Goal: Book appointment/travel/reservation

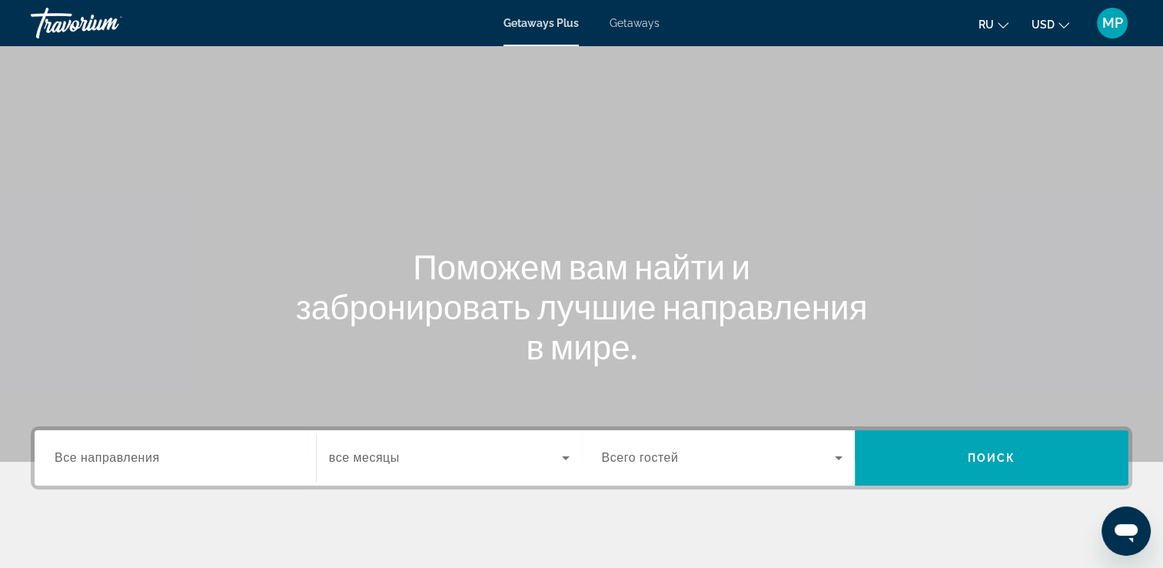
click at [631, 28] on span "Getaways" at bounding box center [635, 23] width 50 height 12
click at [160, 451] on input "Destination Все направления" at bounding box center [175, 458] width 241 height 18
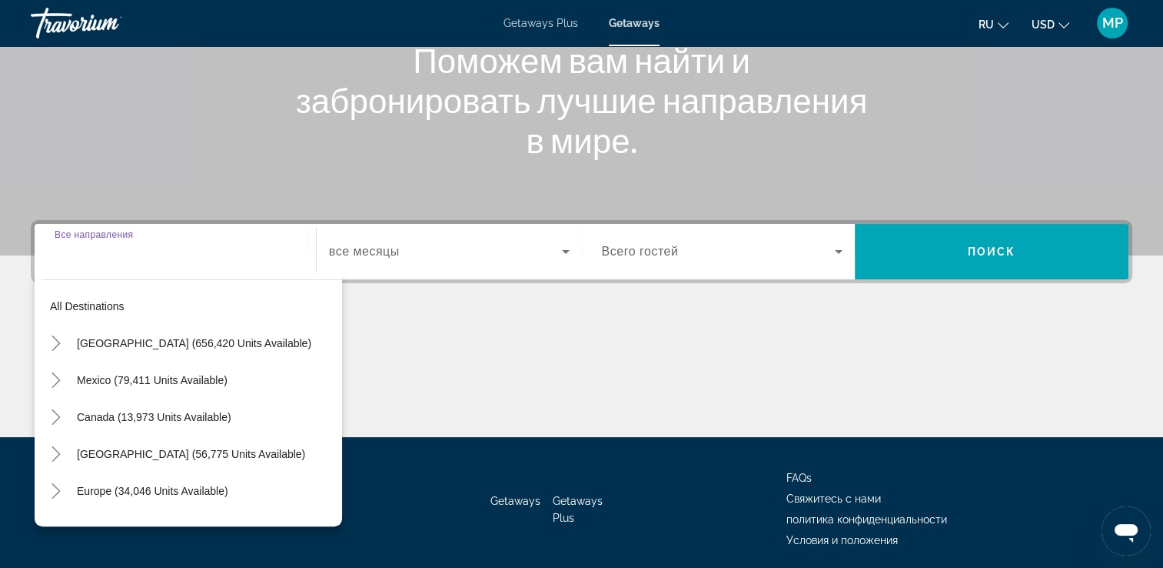
scroll to position [263, 0]
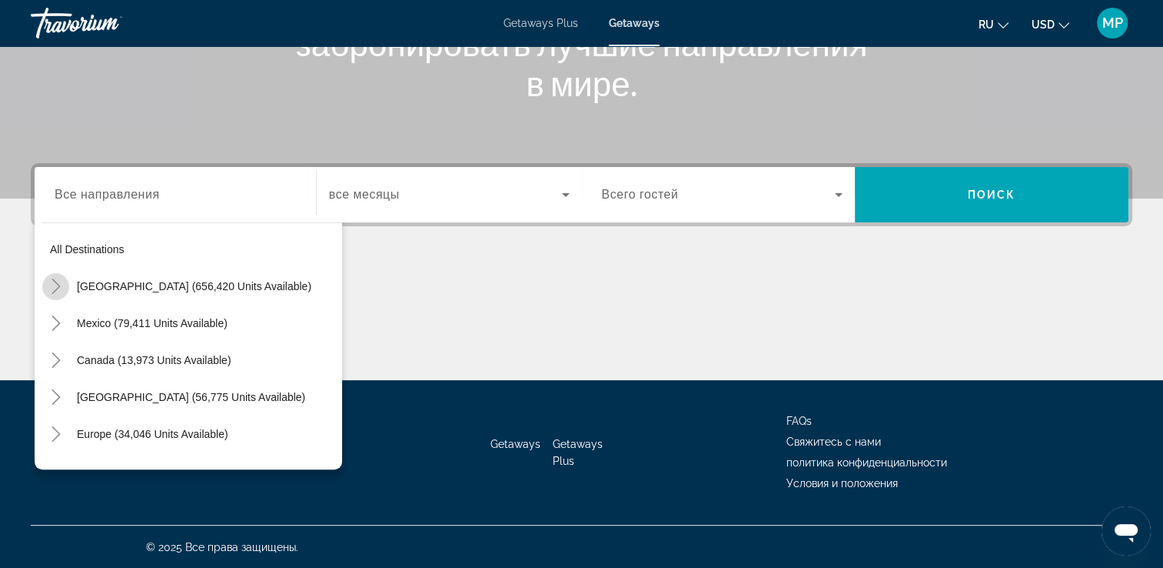
click at [55, 281] on icon "Toggle United States (656,420 units available)" at bounding box center [55, 285] width 15 height 15
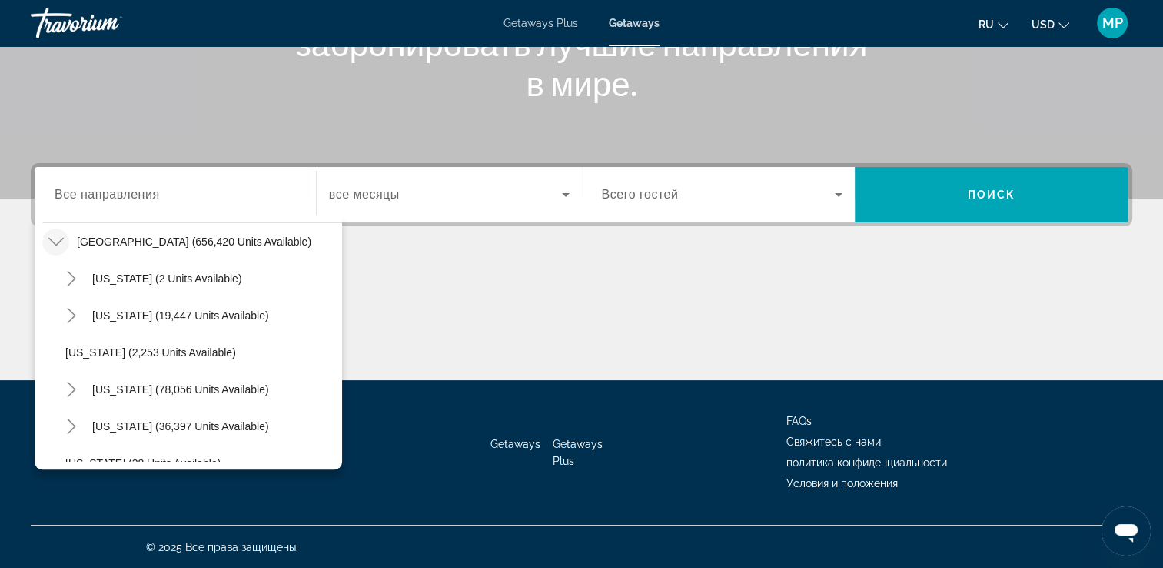
scroll to position [1679, 0]
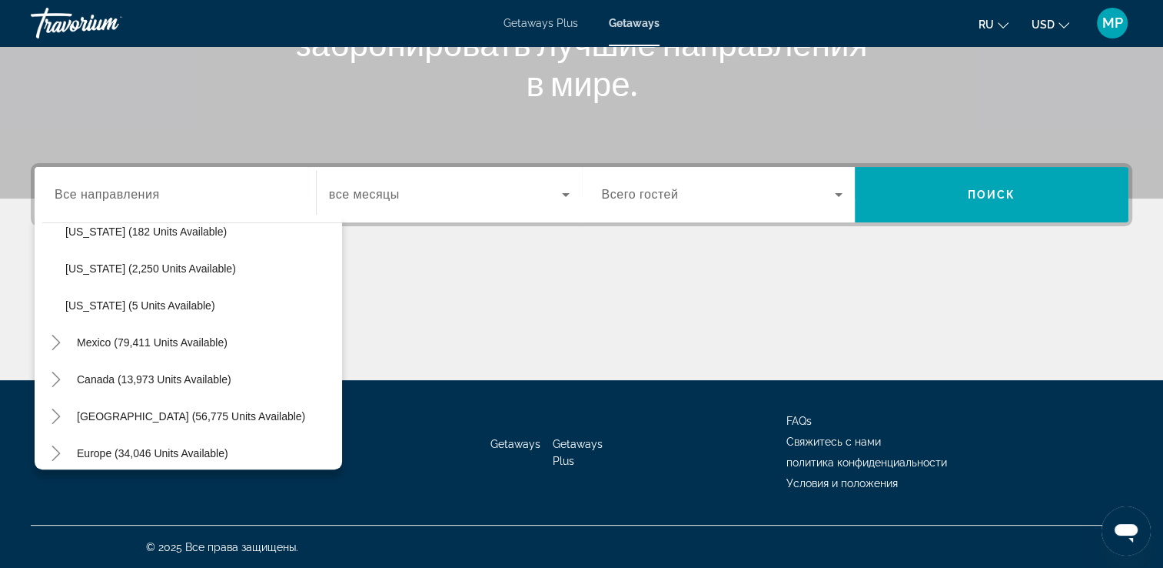
click at [341, 347] on div "Main content" at bounding box center [582, 322] width 1102 height 115
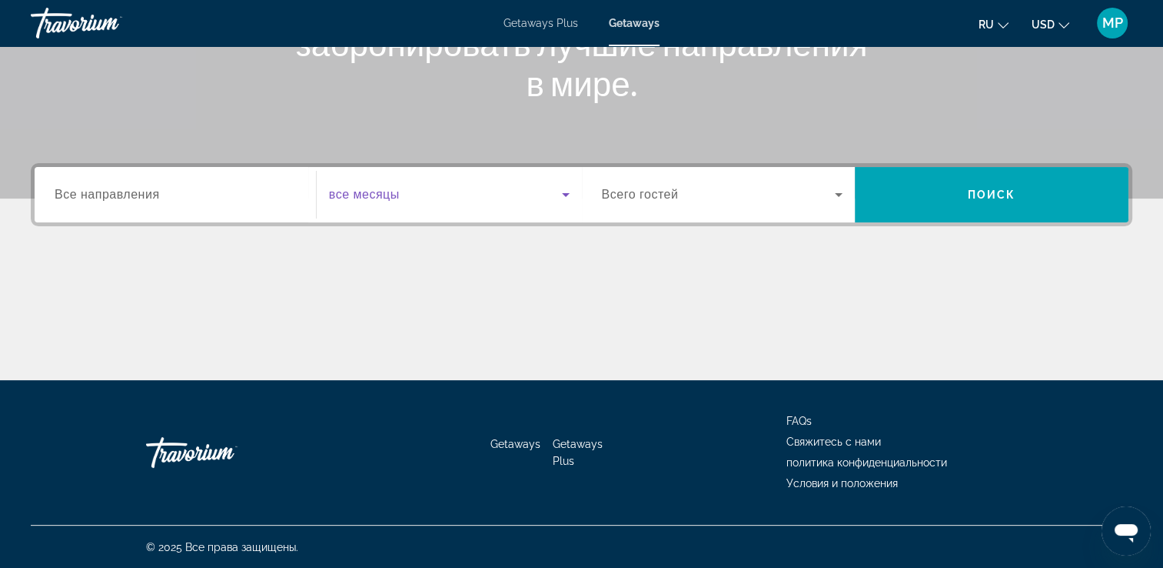
click at [565, 195] on icon "Search widget" at bounding box center [566, 195] width 8 height 4
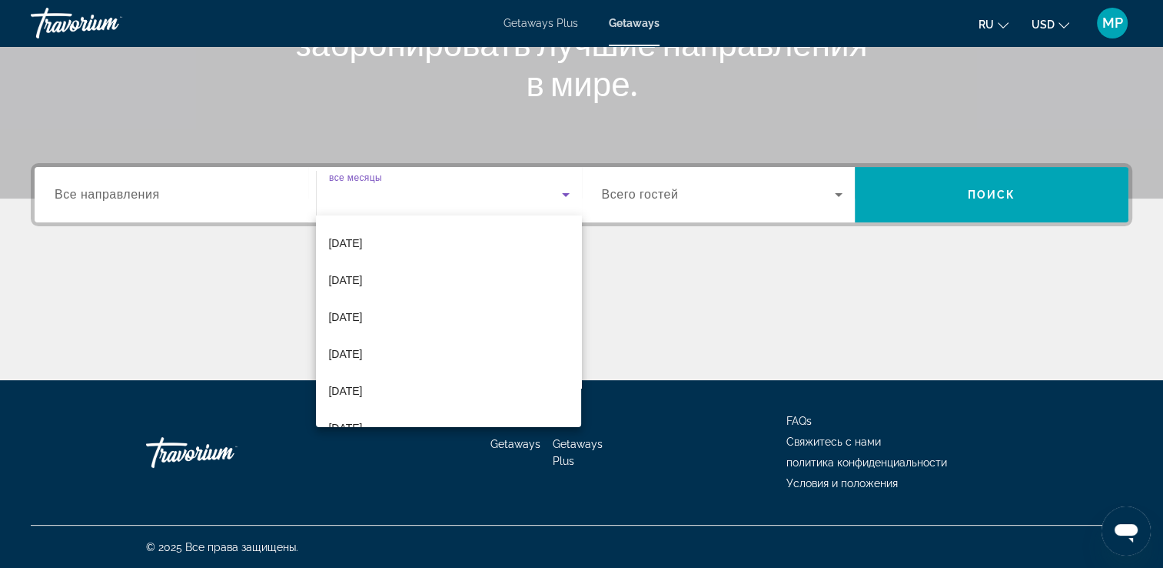
scroll to position [225, 0]
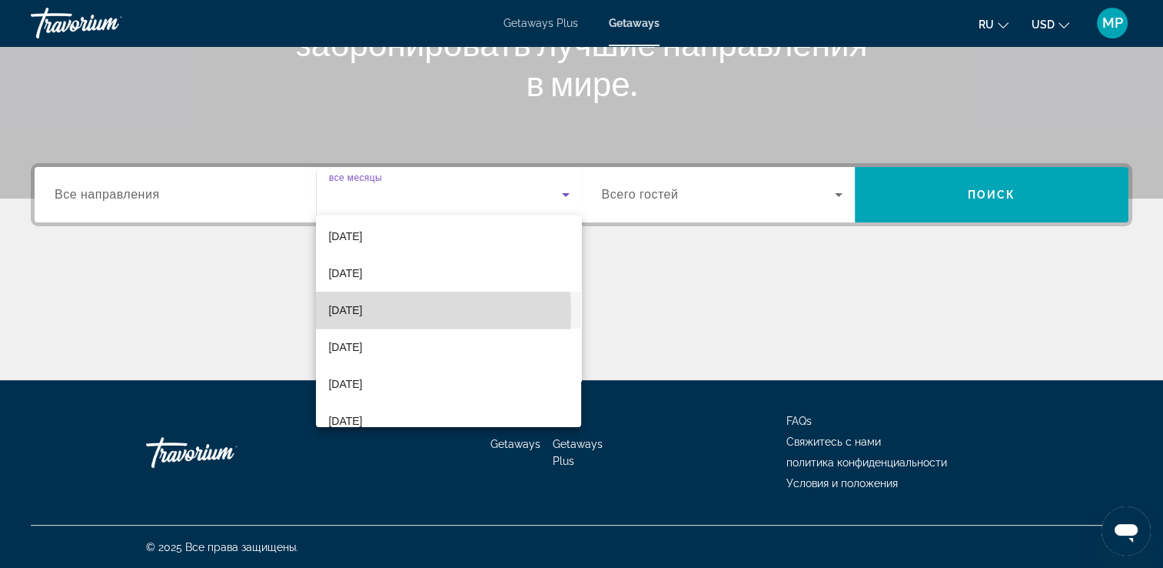
click at [362, 311] on span "[DATE]" at bounding box center [345, 310] width 34 height 18
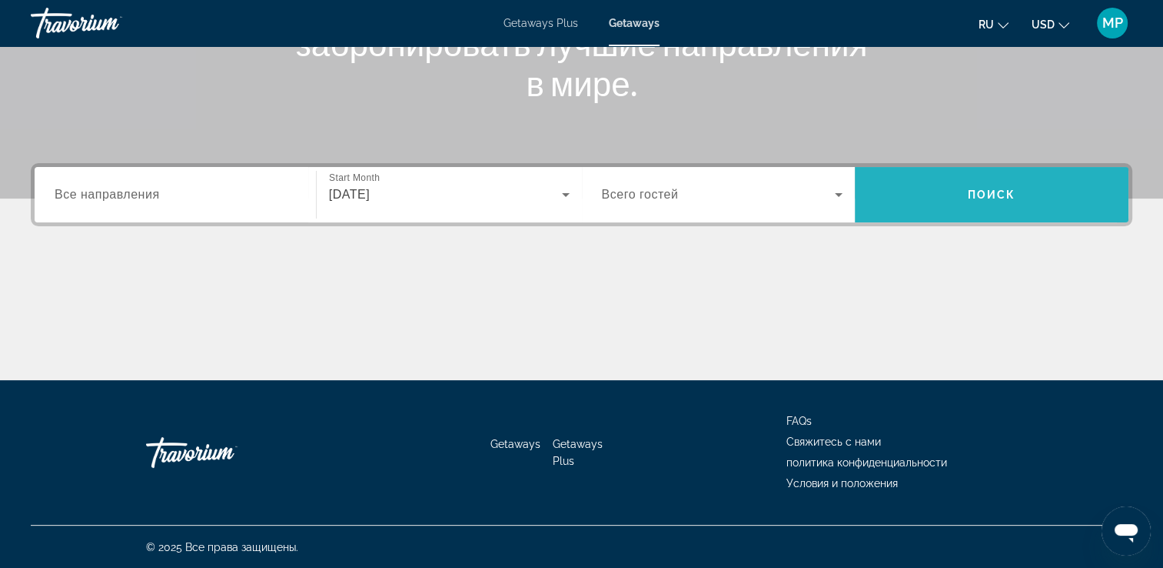
click at [930, 216] on span "Search widget" at bounding box center [992, 194] width 274 height 55
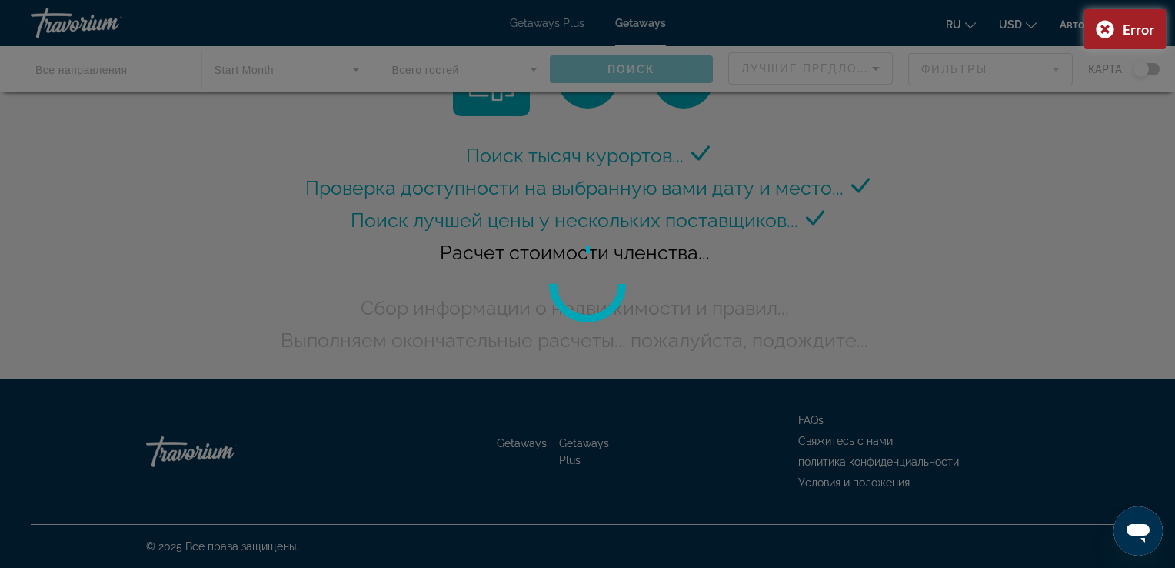
click at [982, 195] on div at bounding box center [587, 284] width 1175 height 568
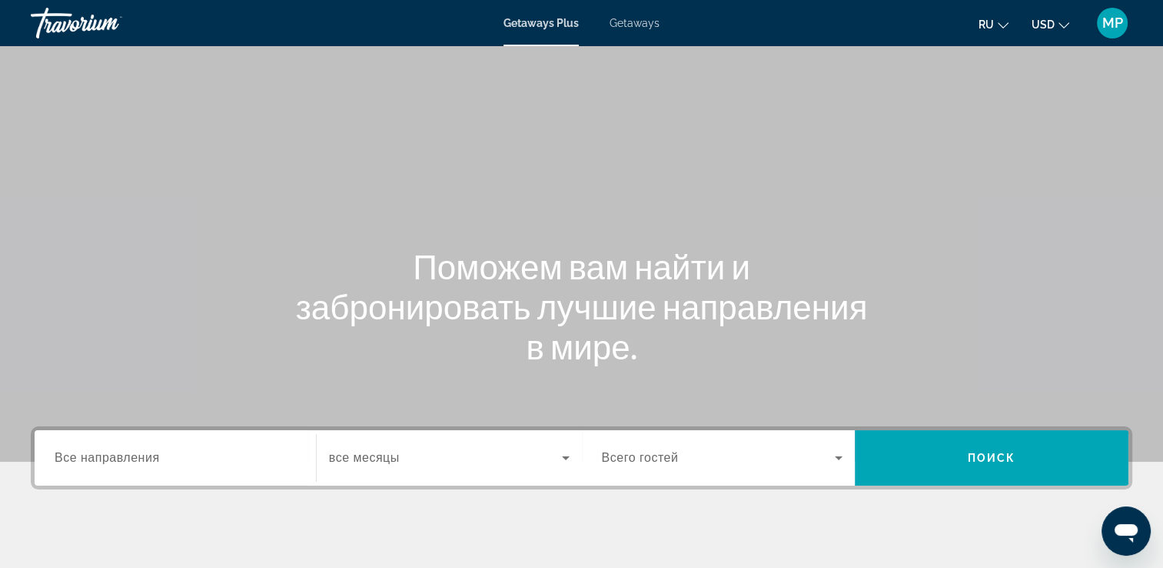
click at [633, 24] on span "Getaways" at bounding box center [635, 23] width 50 height 12
click at [169, 457] on input "Destination Все направления" at bounding box center [175, 458] width 241 height 18
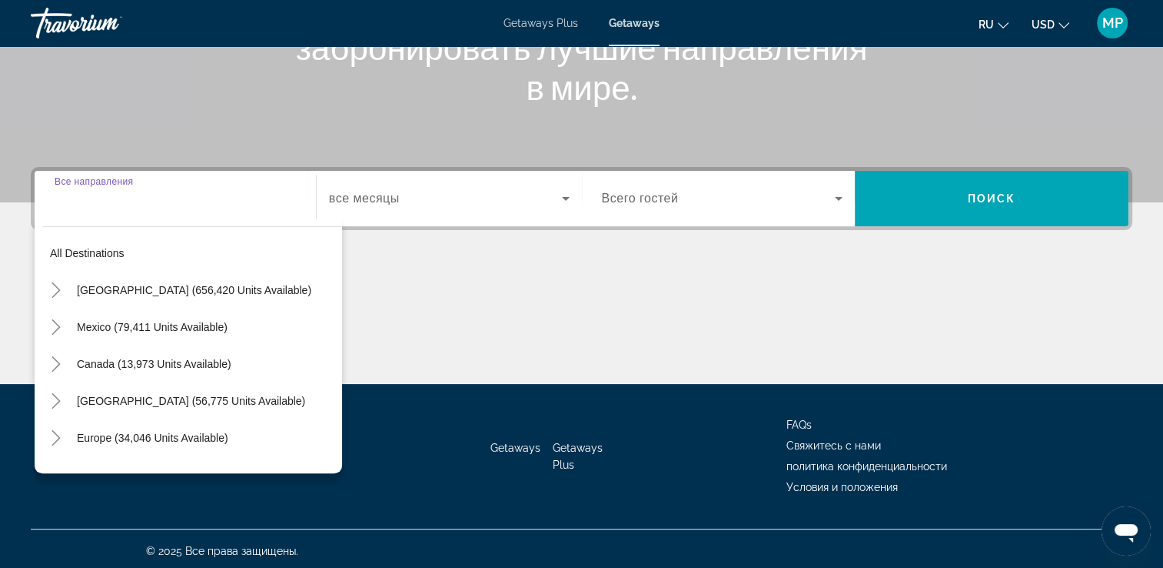
scroll to position [263, 0]
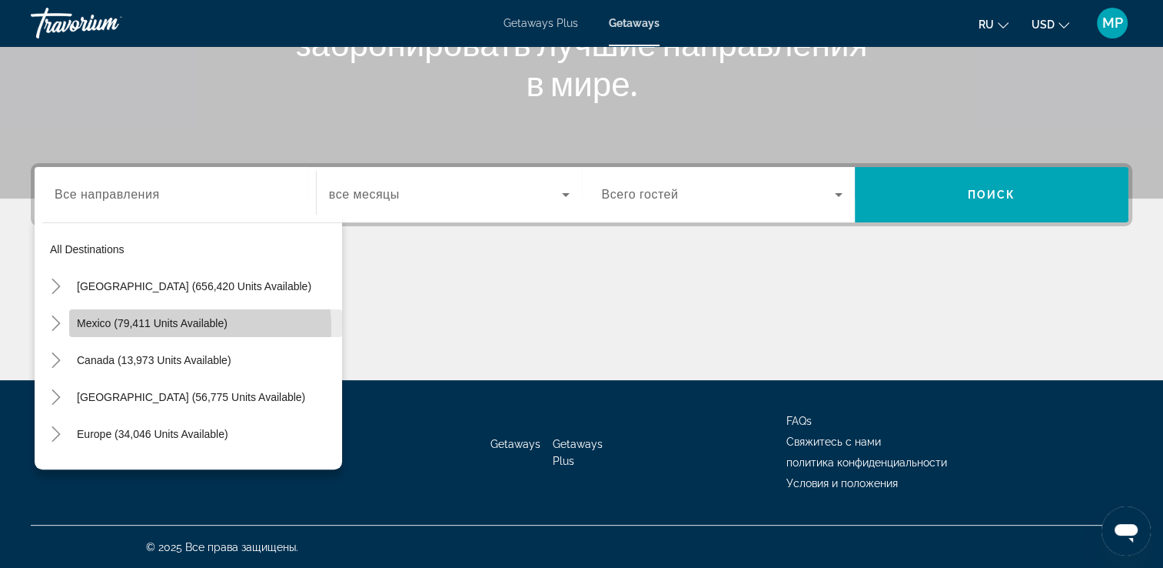
click at [175, 327] on span "Mexico (79,411 units available)" at bounding box center [152, 323] width 151 height 12
type input "**********"
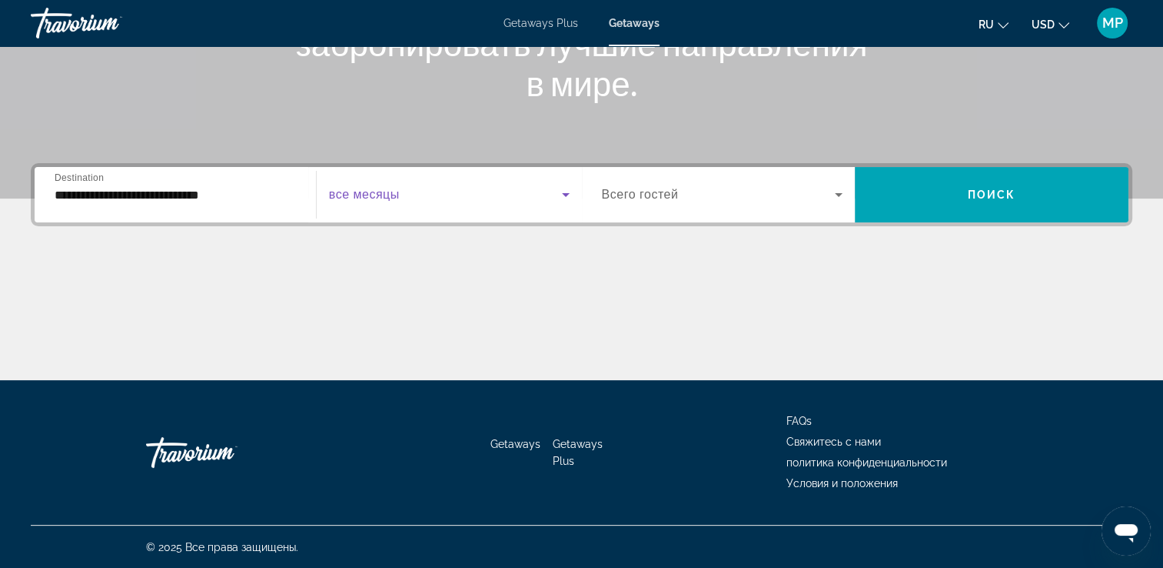
click at [562, 195] on icon "Search widget" at bounding box center [566, 194] width 18 height 18
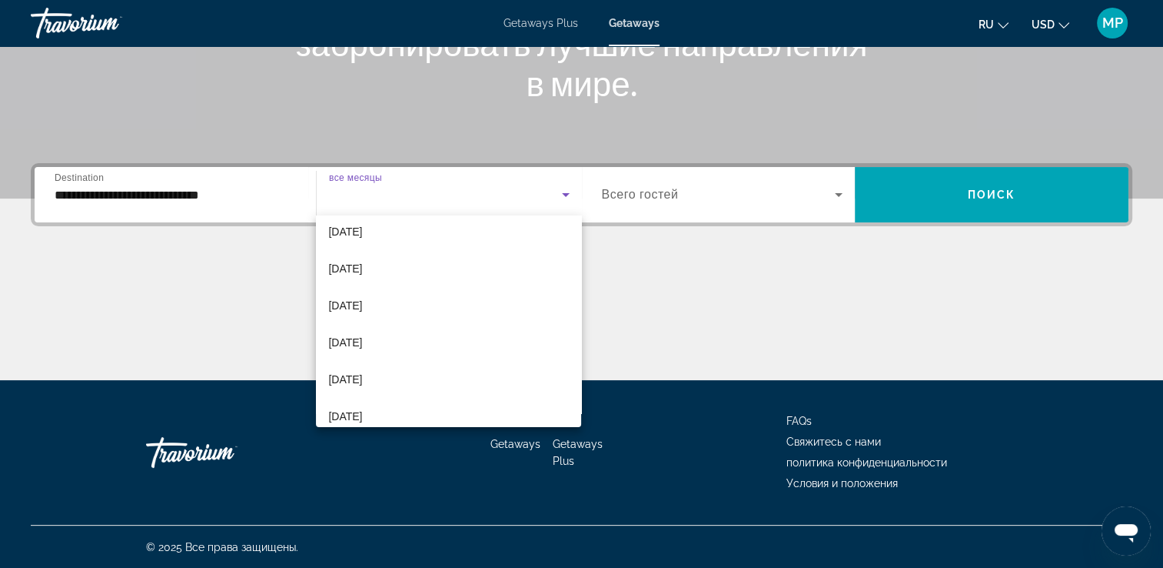
scroll to position [215, 0]
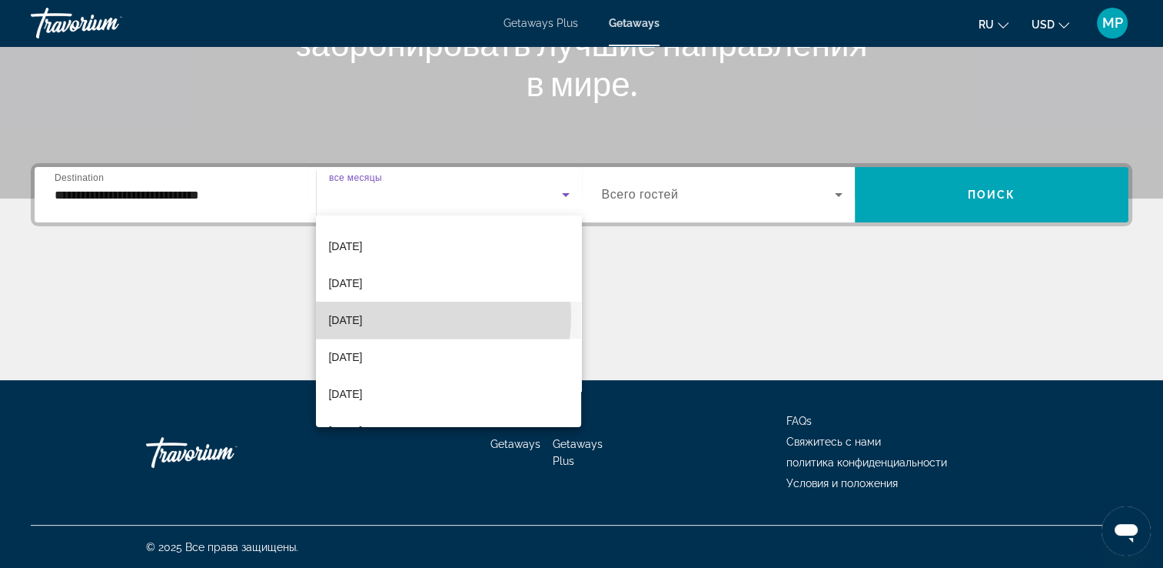
click at [405, 315] on mat-option "[DATE]" at bounding box center [448, 319] width 265 height 37
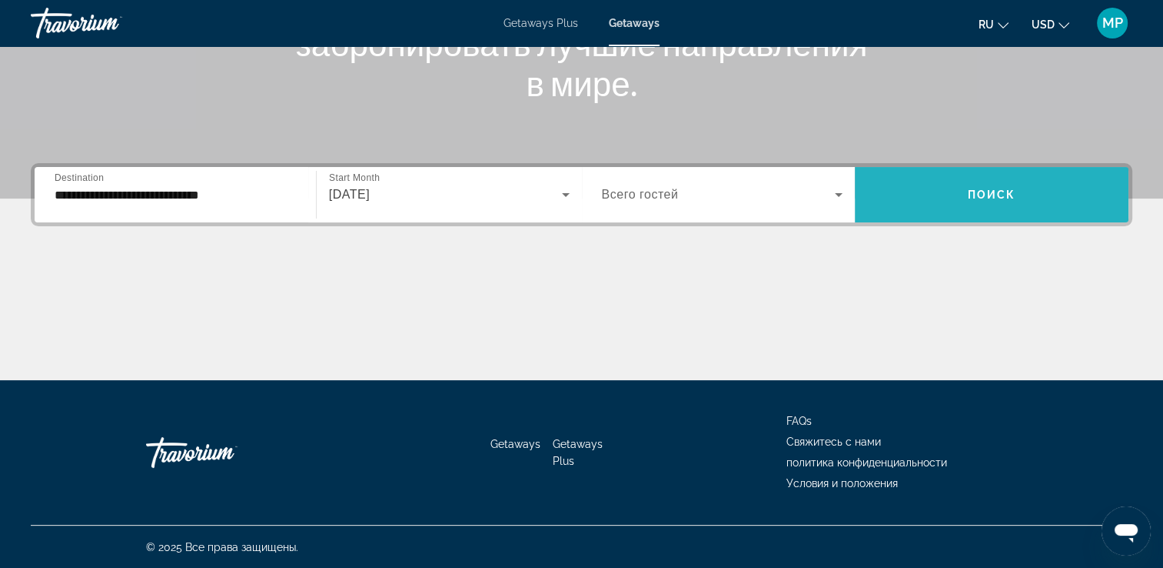
click at [950, 207] on span "Search widget" at bounding box center [992, 194] width 274 height 37
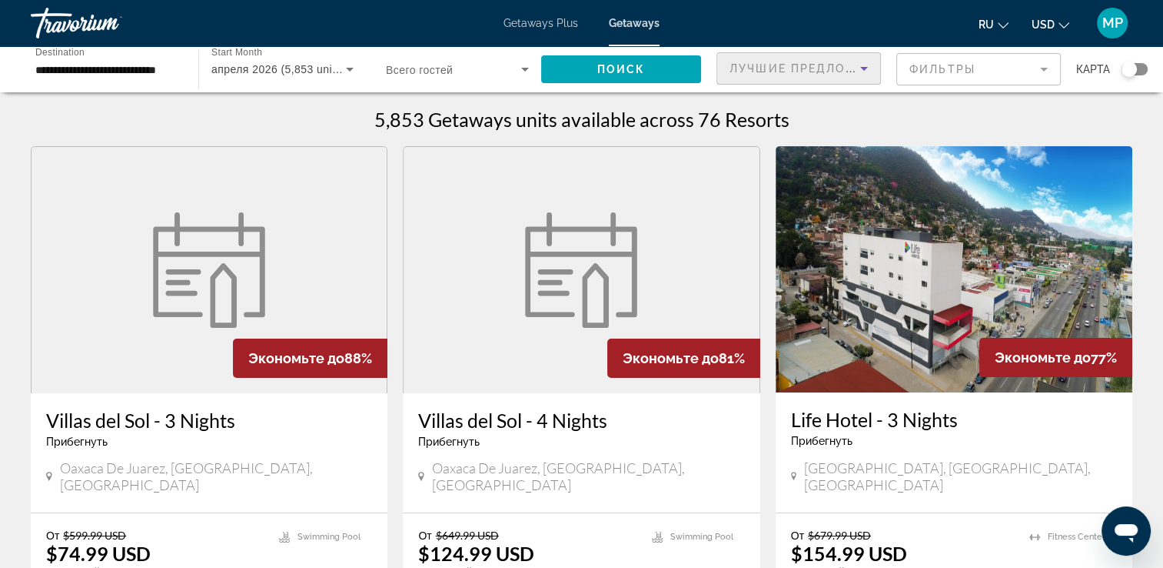
click at [863, 69] on icon "Sort by" at bounding box center [864, 68] width 18 height 18
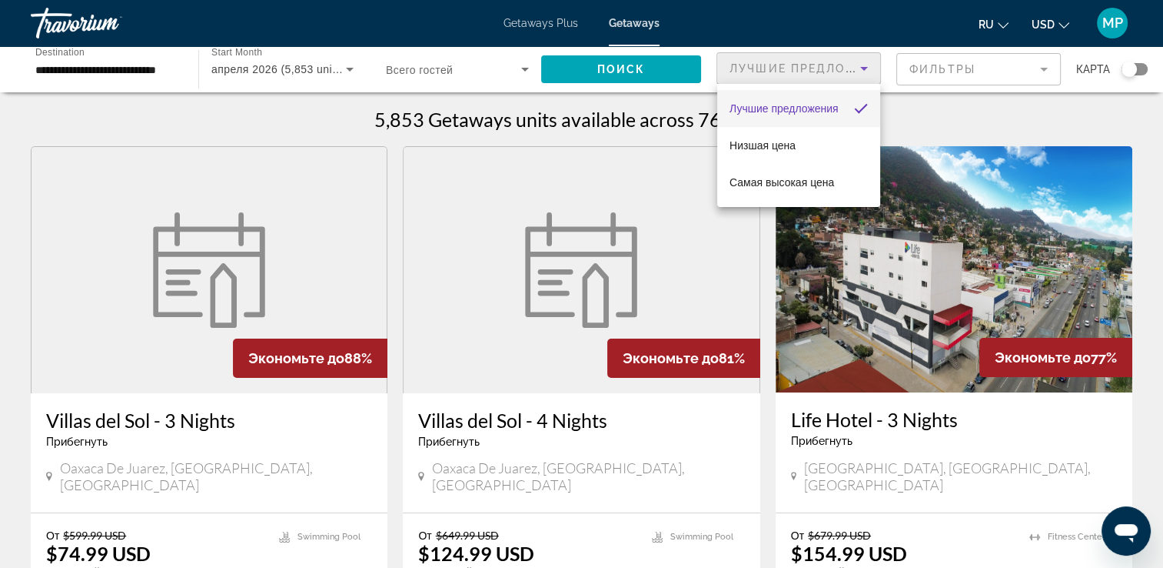
click at [863, 69] on div at bounding box center [581, 284] width 1163 height 568
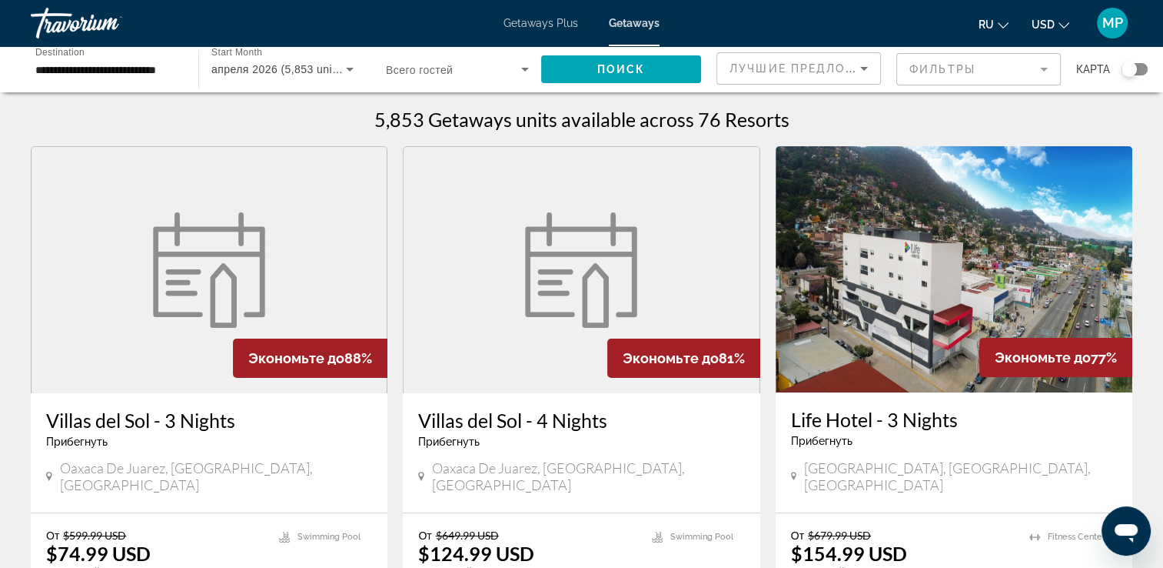
click at [1044, 69] on mat-form-field "Фильтры" at bounding box center [979, 69] width 165 height 32
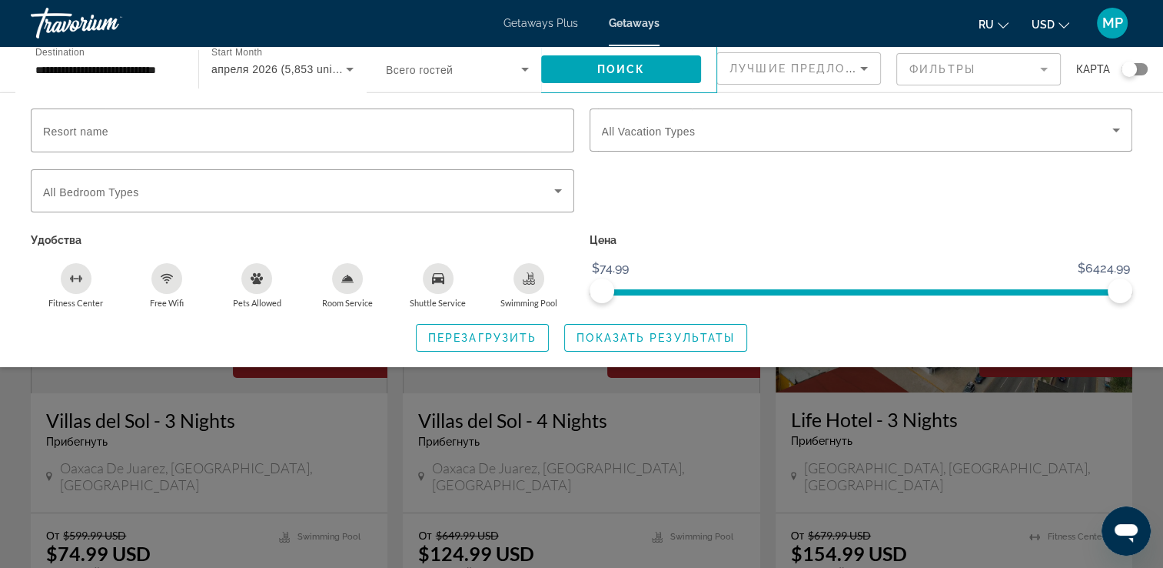
click at [1044, 69] on mat-form-field "Фильтры" at bounding box center [979, 69] width 165 height 32
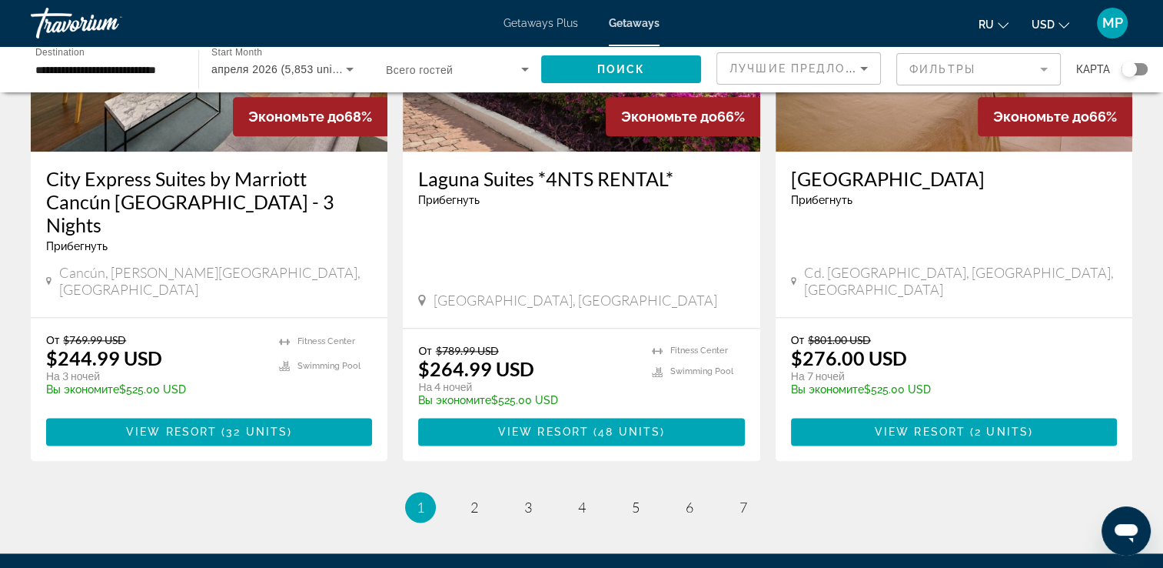
scroll to position [1989, 0]
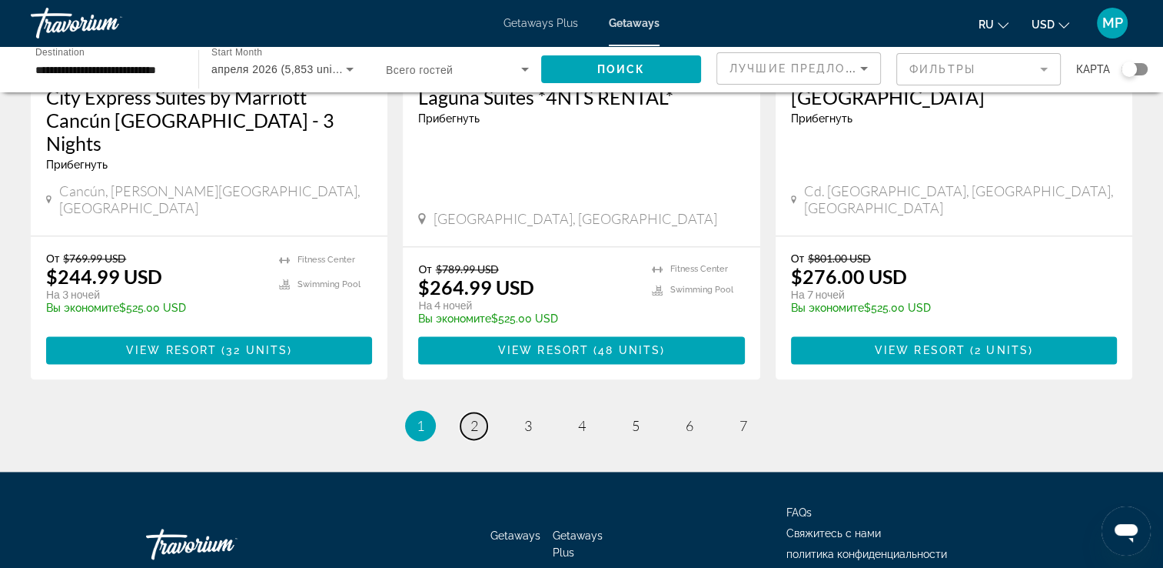
click at [475, 417] on span "2" at bounding box center [475, 425] width 8 height 17
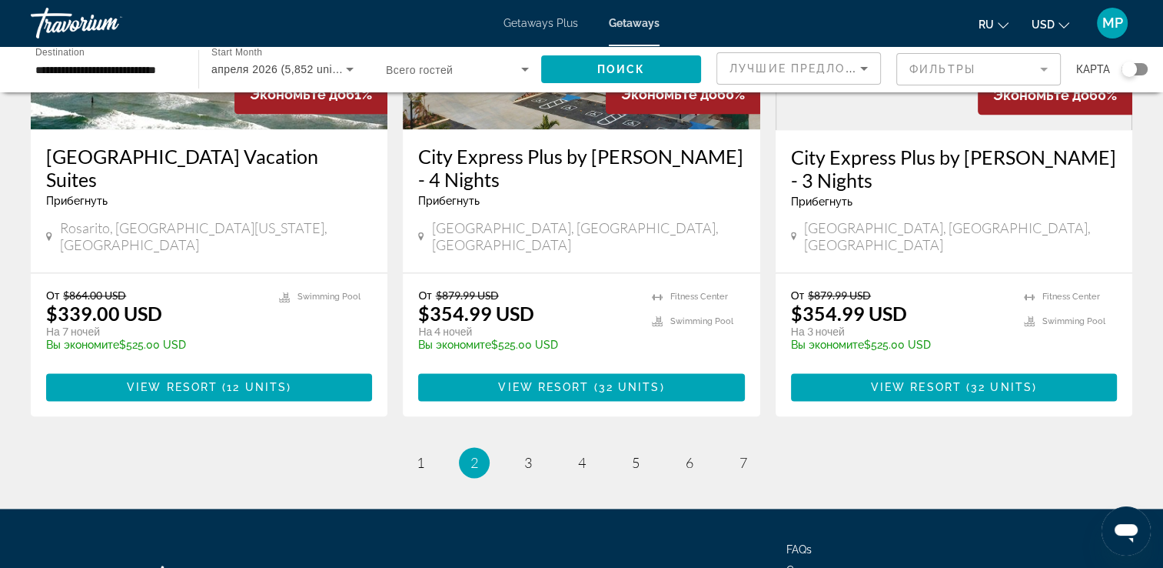
scroll to position [1989, 0]
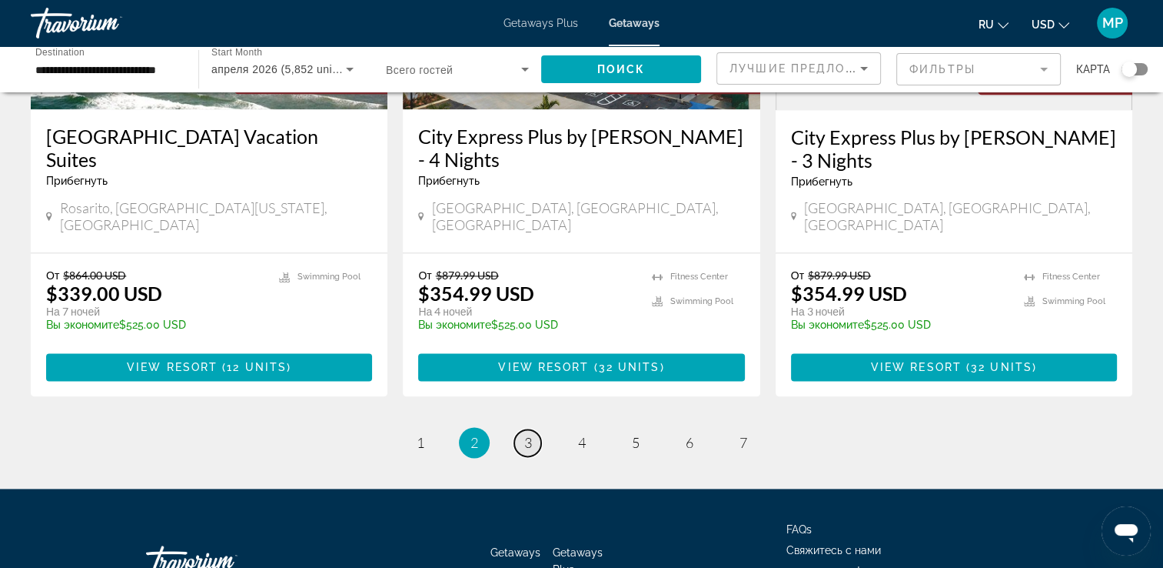
click at [526, 434] on span "3" at bounding box center [528, 442] width 8 height 17
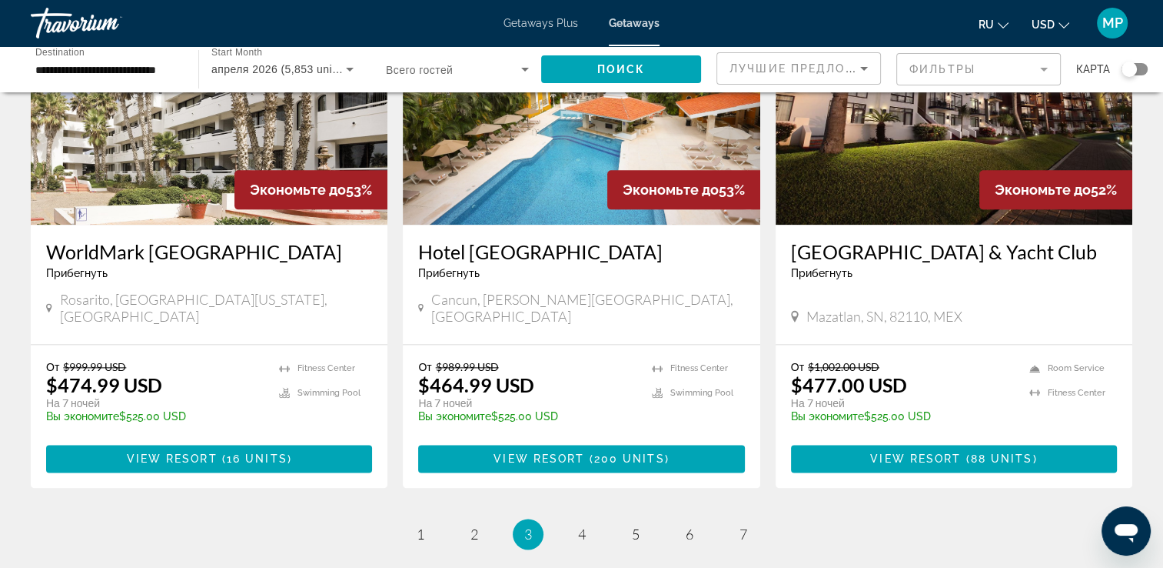
scroll to position [1965, 0]
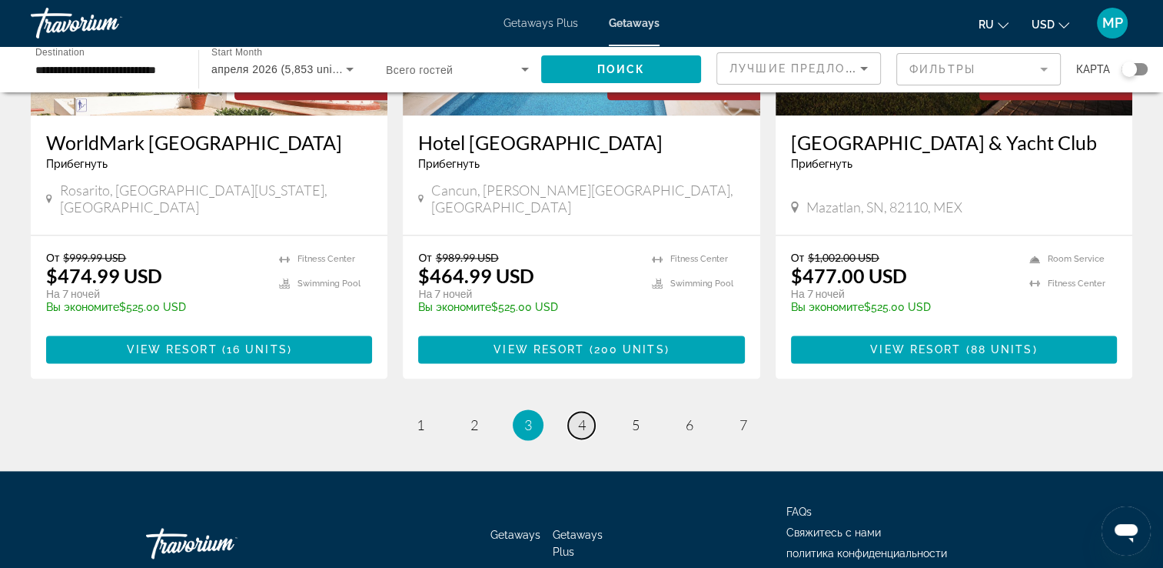
click at [581, 416] on span "4" at bounding box center [582, 424] width 8 height 17
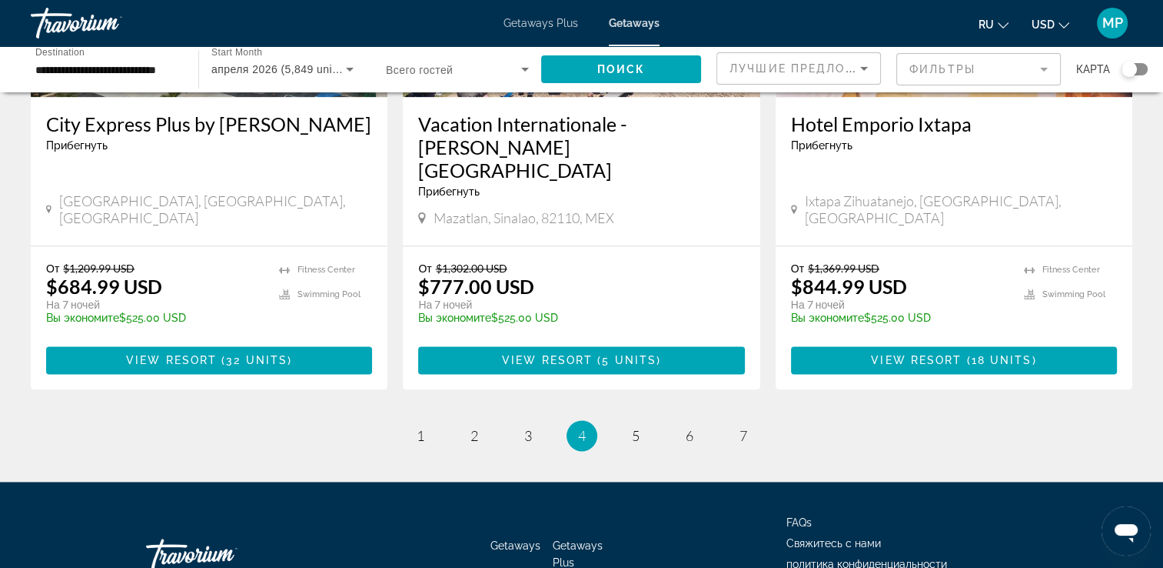
scroll to position [1988, 0]
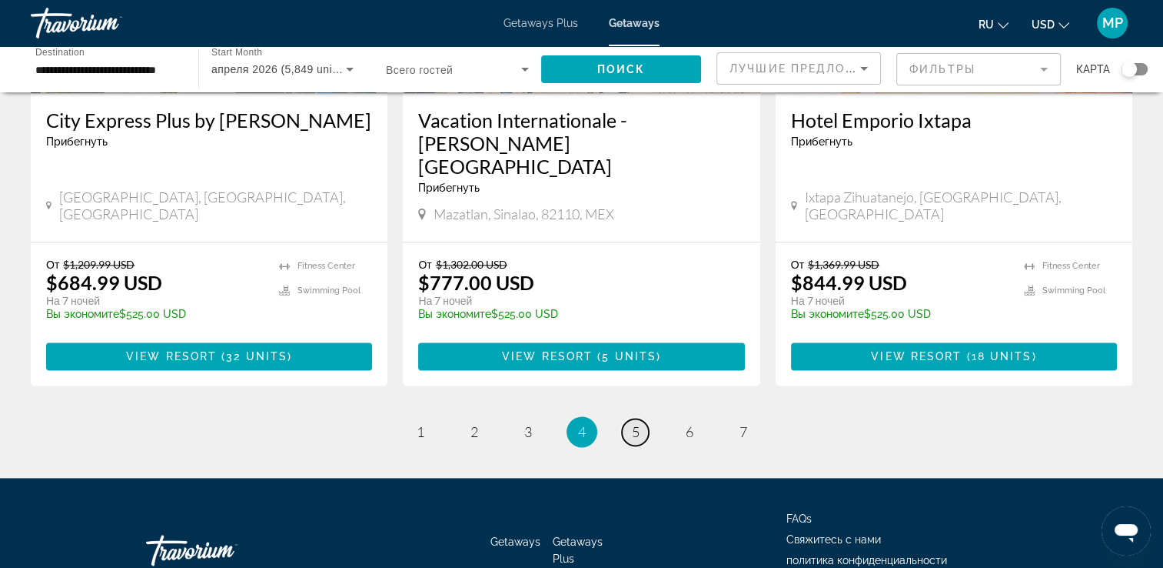
click at [636, 423] on span "5" at bounding box center [636, 431] width 8 height 17
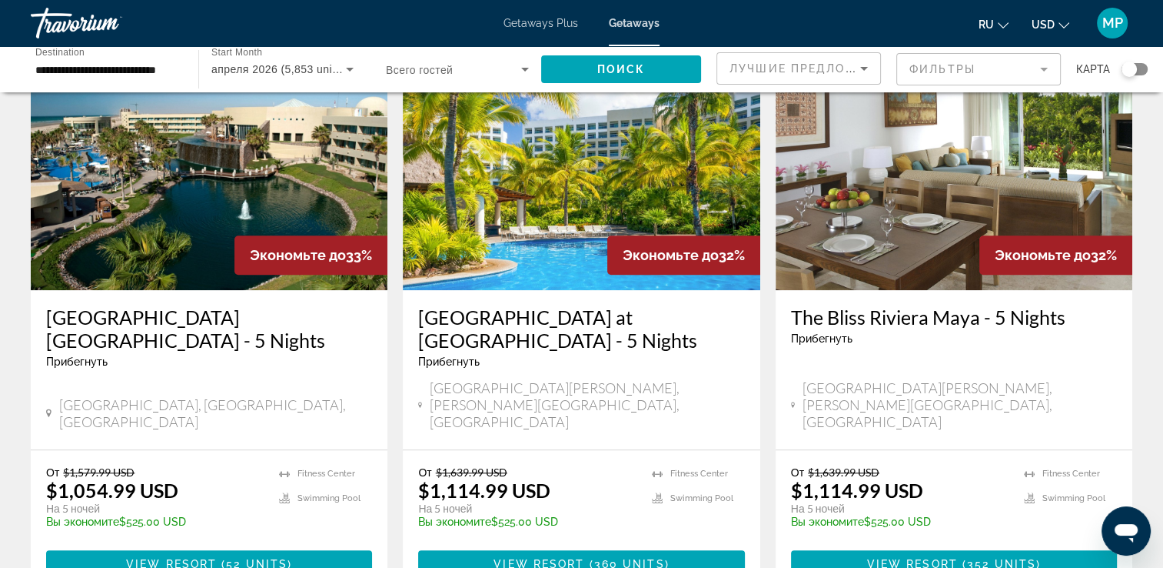
scroll to position [1230, 0]
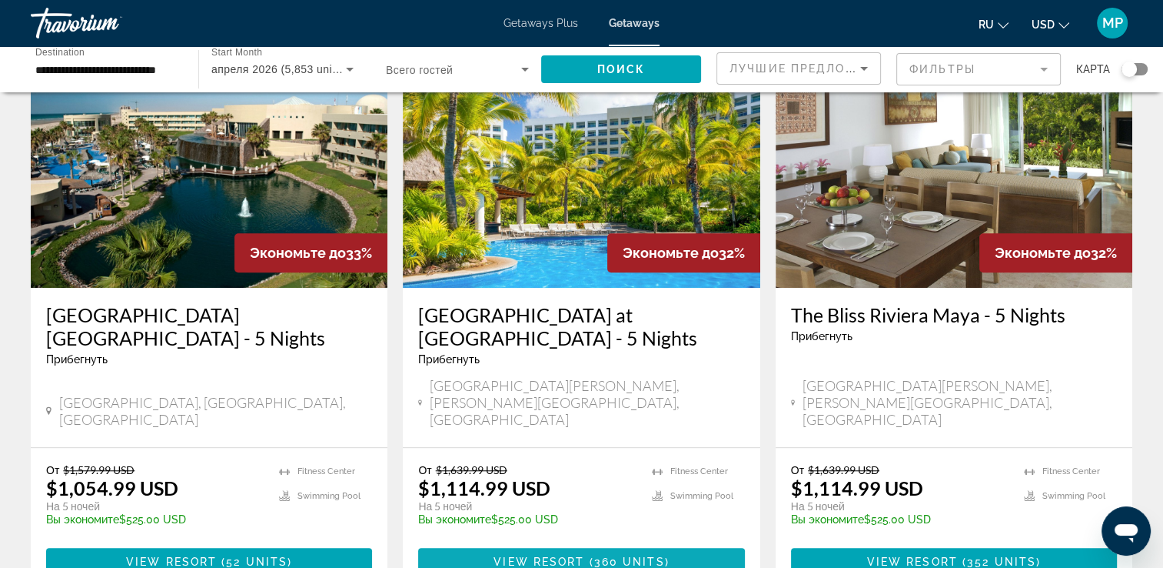
click at [581, 555] on span "View Resort" at bounding box center [539, 561] width 91 height 12
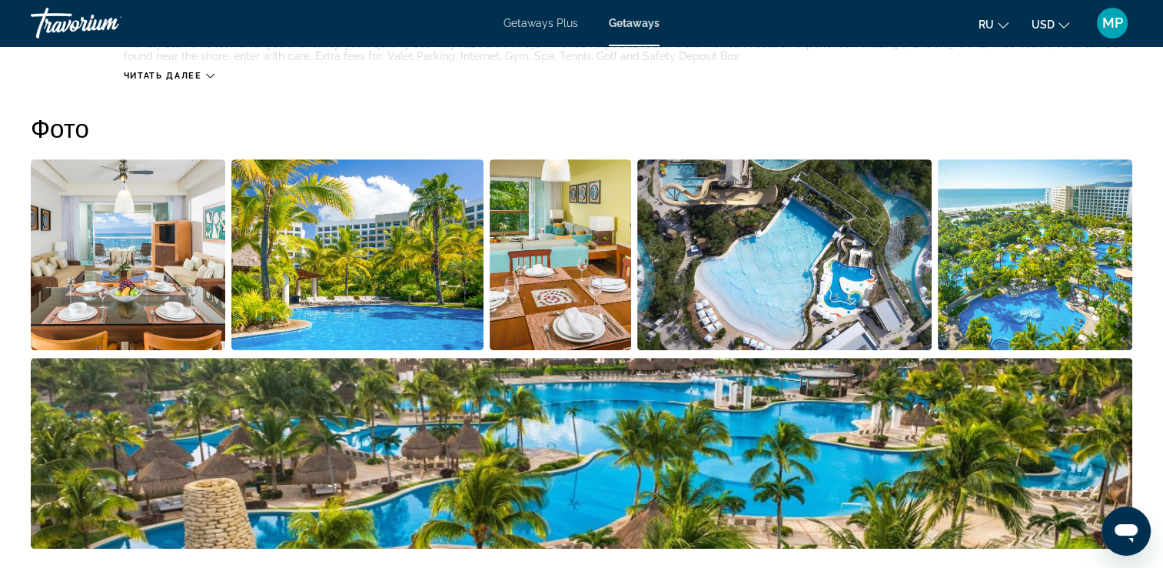
scroll to position [738, 0]
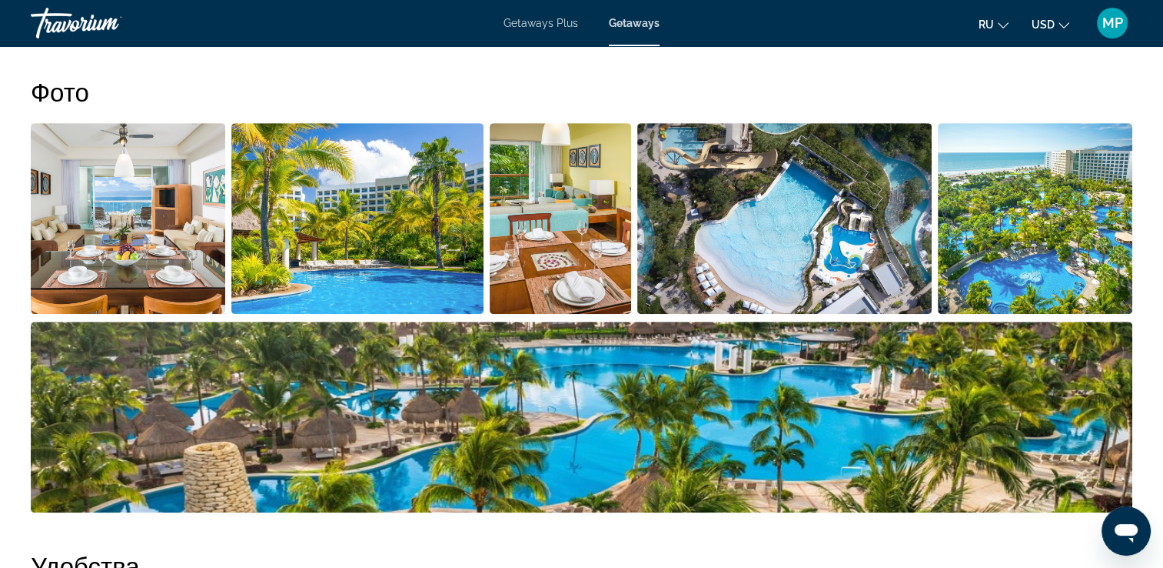
click at [31, 177] on img "Open full-screen image slider" at bounding box center [128, 218] width 195 height 191
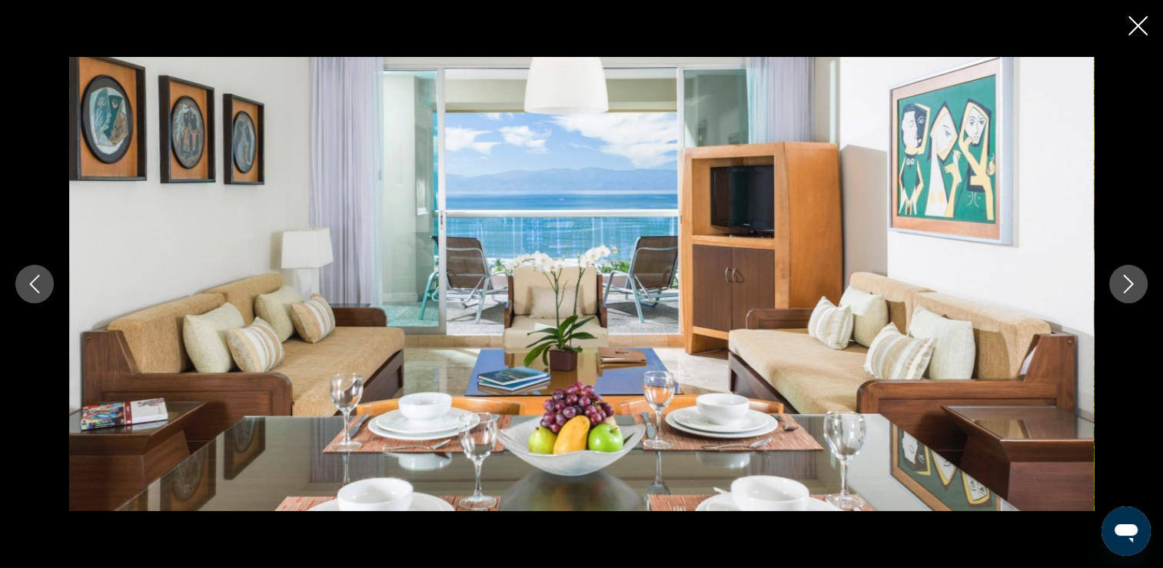
click at [1127, 284] on icon "Next image" at bounding box center [1129, 284] width 18 height 18
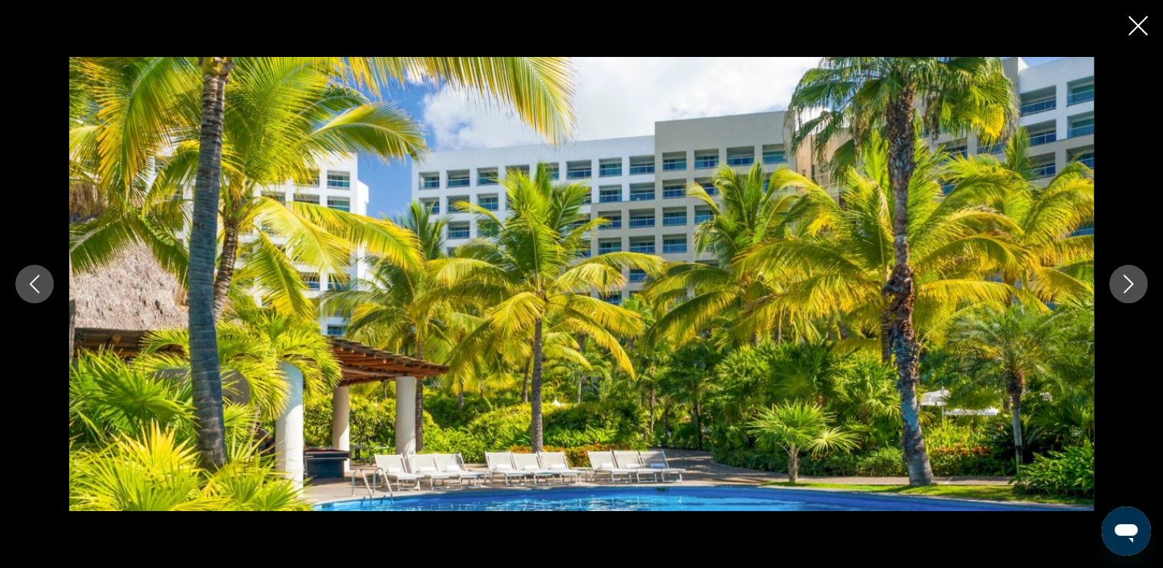
click at [1127, 284] on icon "Next image" at bounding box center [1129, 284] width 18 height 18
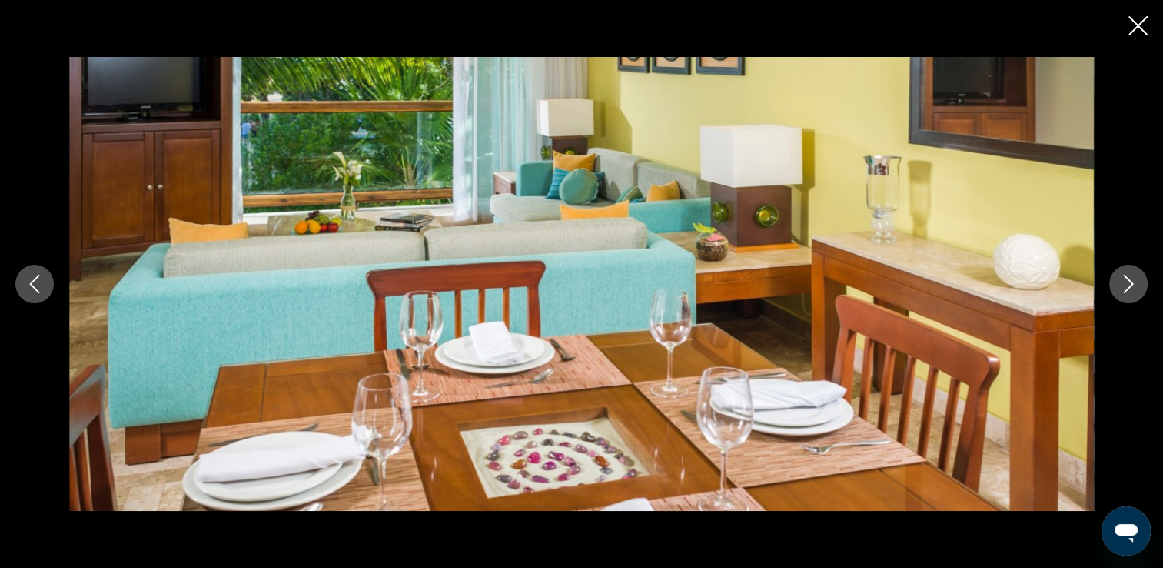
click at [1127, 284] on icon "Next image" at bounding box center [1129, 284] width 18 height 18
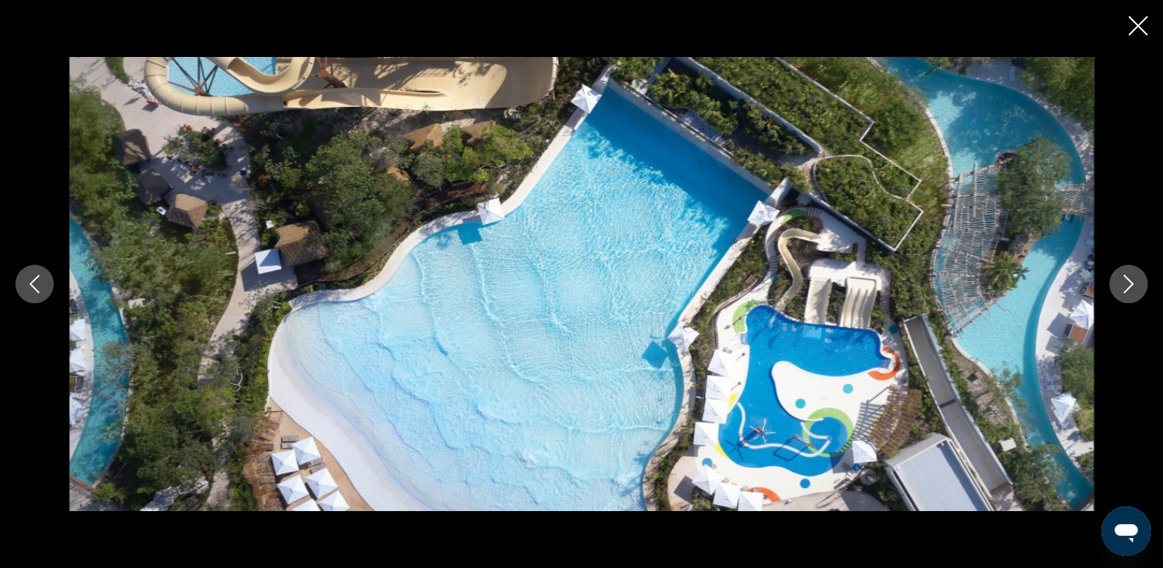
click at [1127, 284] on icon "Next image" at bounding box center [1129, 284] width 18 height 18
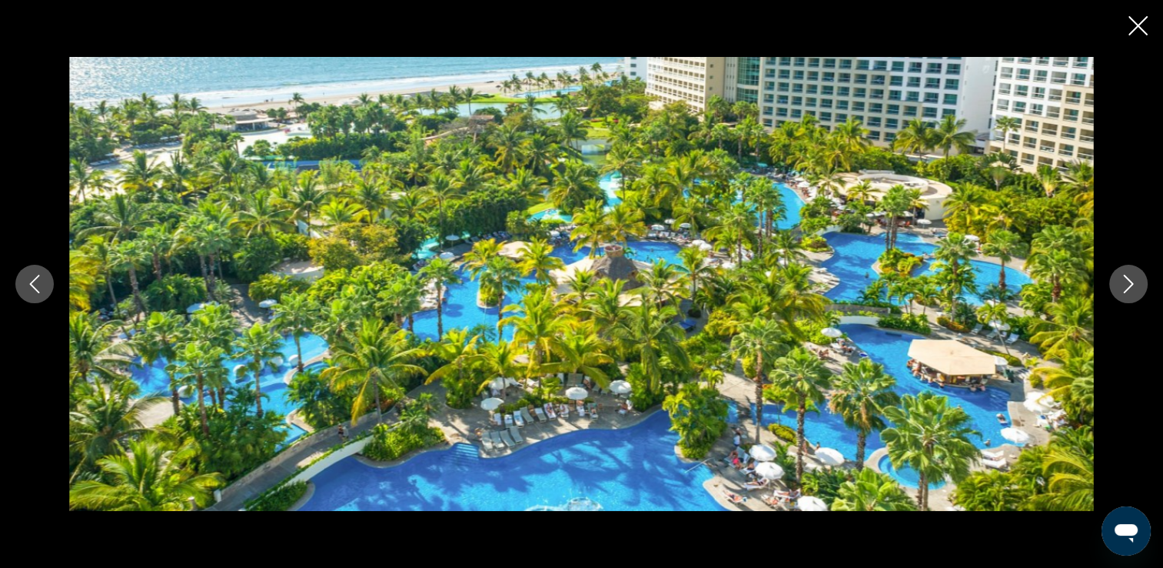
click at [1127, 284] on icon "Next image" at bounding box center [1129, 284] width 18 height 18
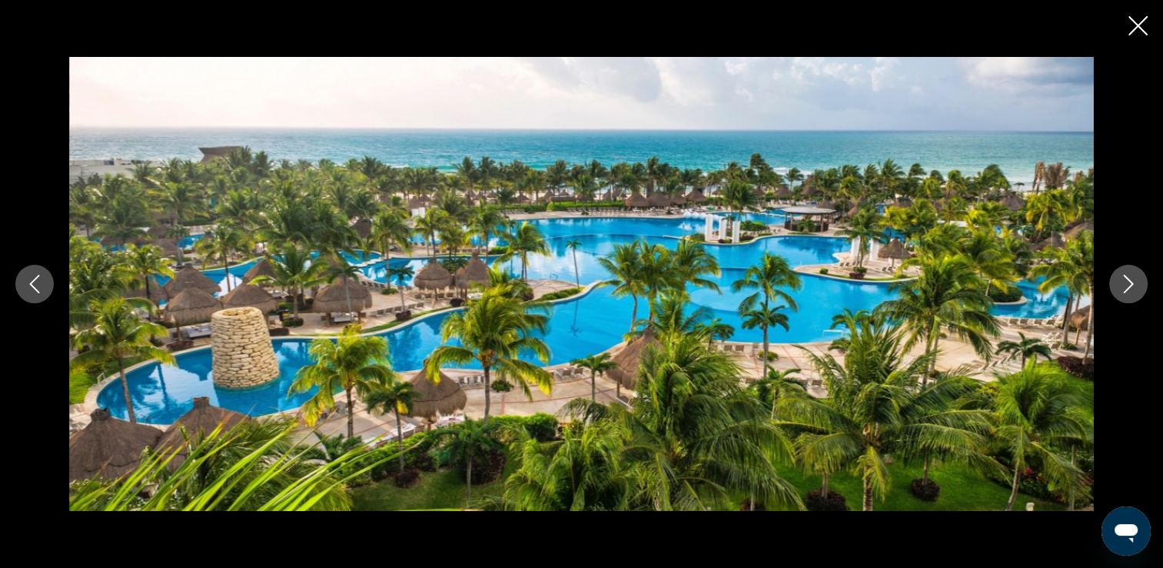
click at [1127, 284] on icon "Next image" at bounding box center [1129, 284] width 18 height 18
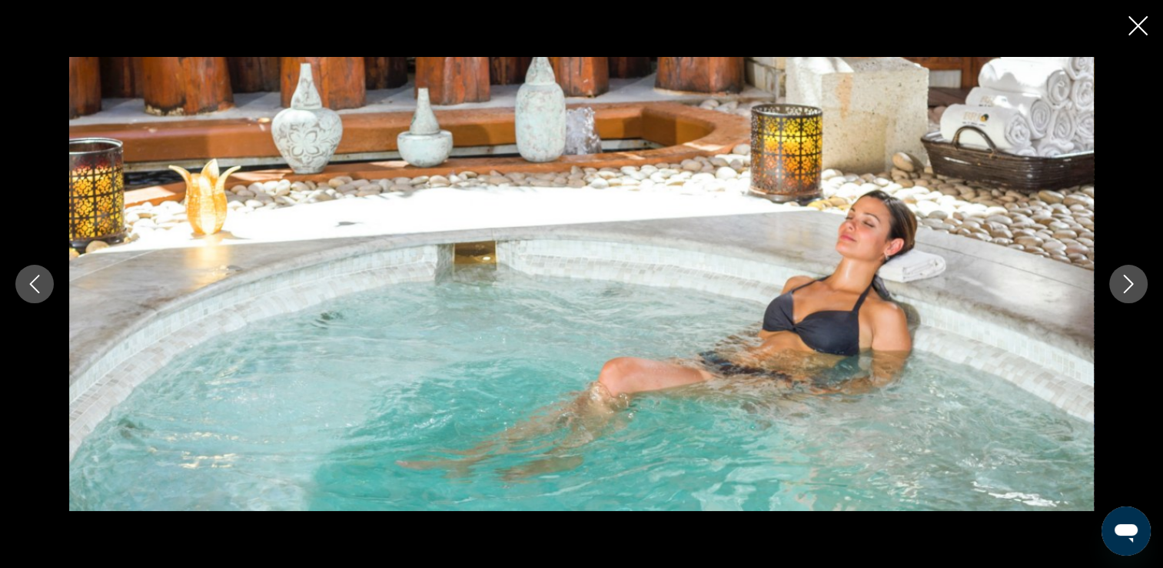
scroll to position [769, 0]
click at [1127, 284] on icon "Next image" at bounding box center [1129, 284] width 18 height 18
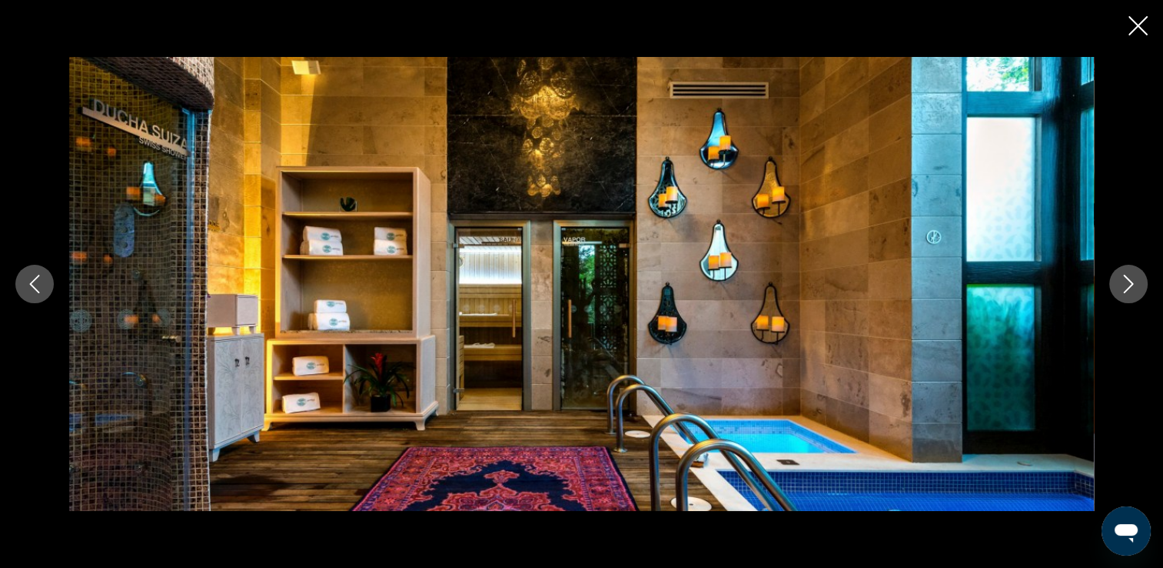
click at [1127, 284] on icon "Next image" at bounding box center [1129, 284] width 18 height 18
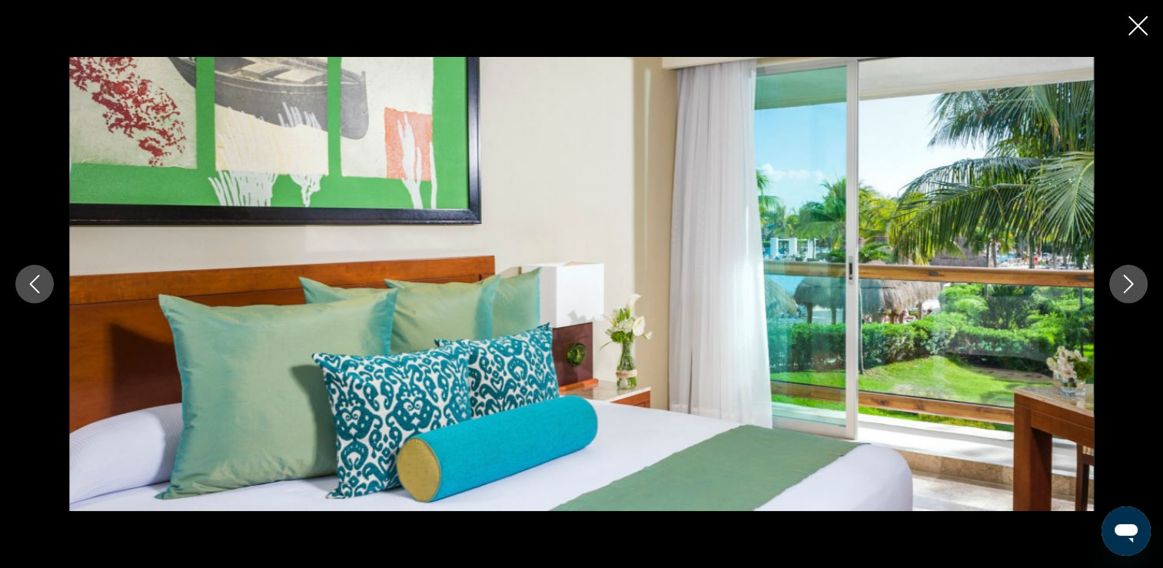
click at [1127, 284] on icon "Next image" at bounding box center [1129, 284] width 18 height 18
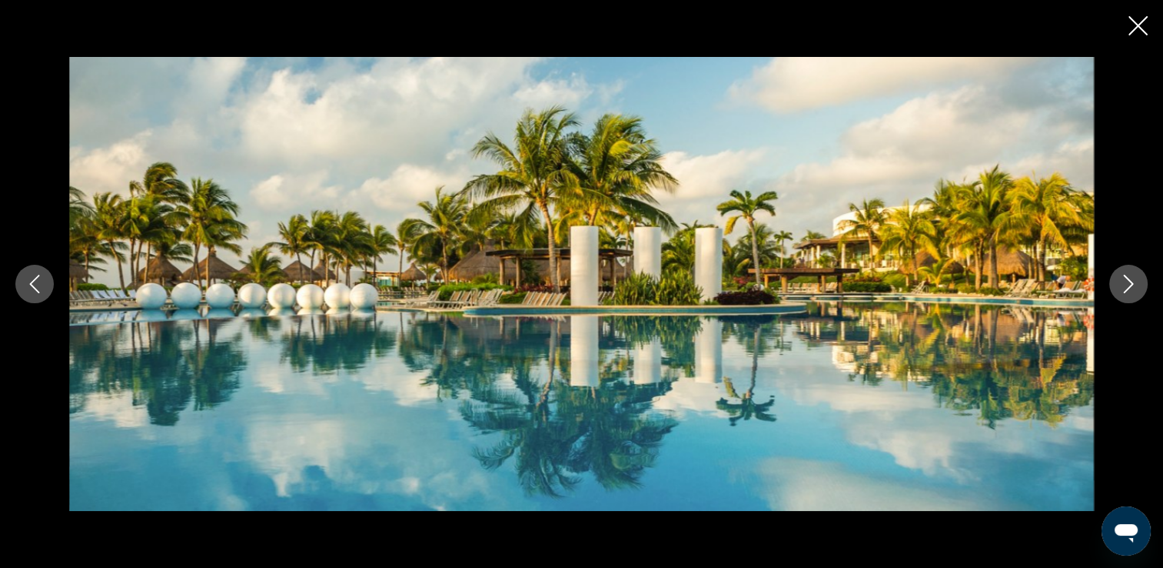
click at [1127, 284] on icon "Next image" at bounding box center [1129, 284] width 18 height 18
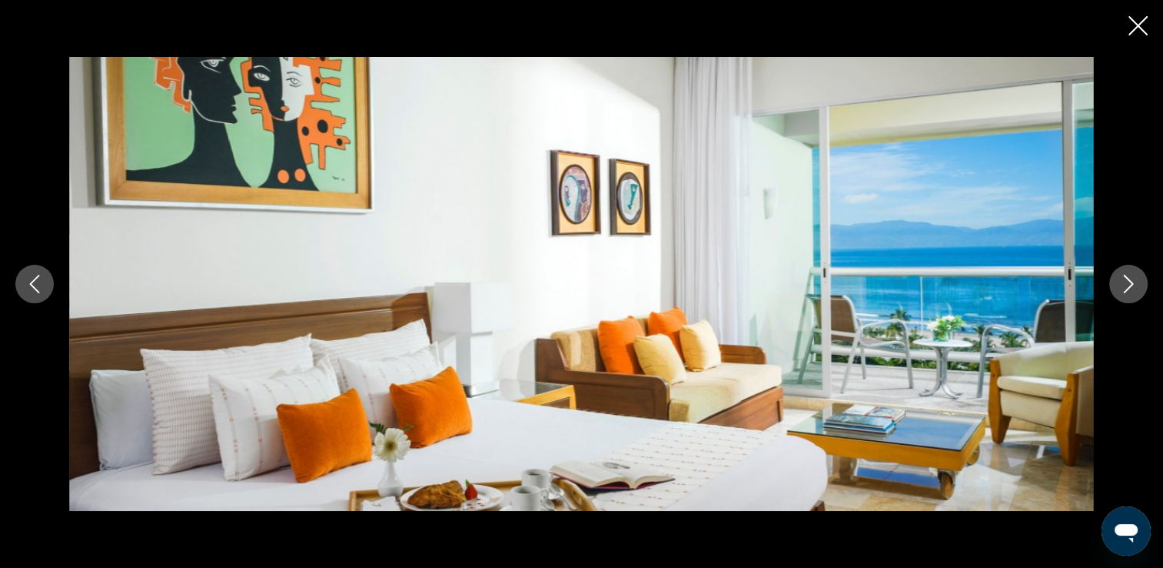
click at [1127, 284] on icon "Next image" at bounding box center [1129, 284] width 18 height 18
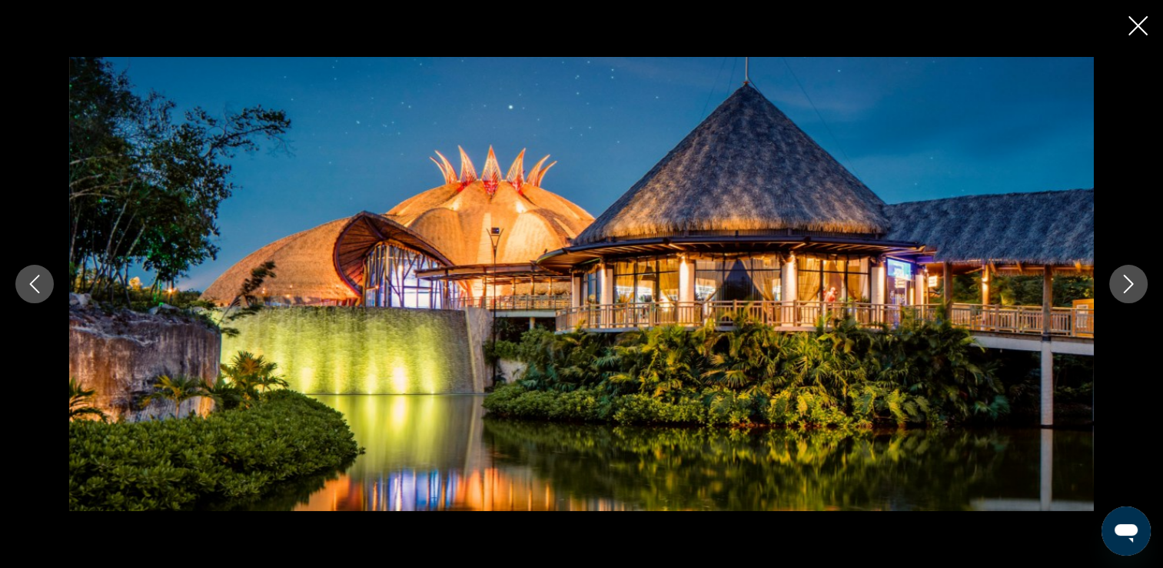
click at [1127, 284] on icon "Next image" at bounding box center [1129, 284] width 18 height 18
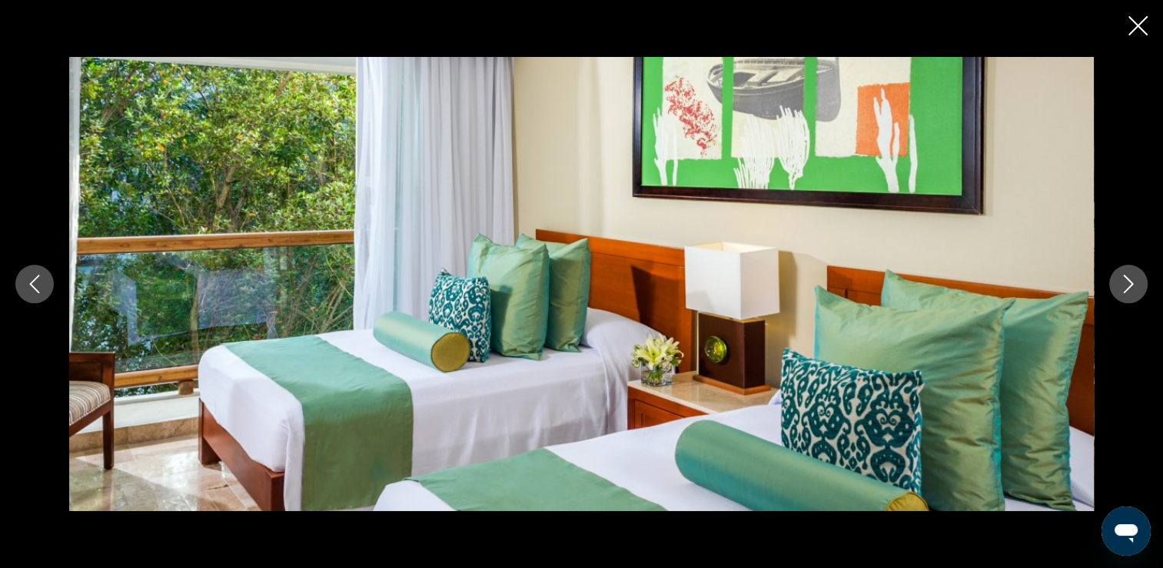
click at [1127, 284] on icon "Next image" at bounding box center [1129, 284] width 18 height 18
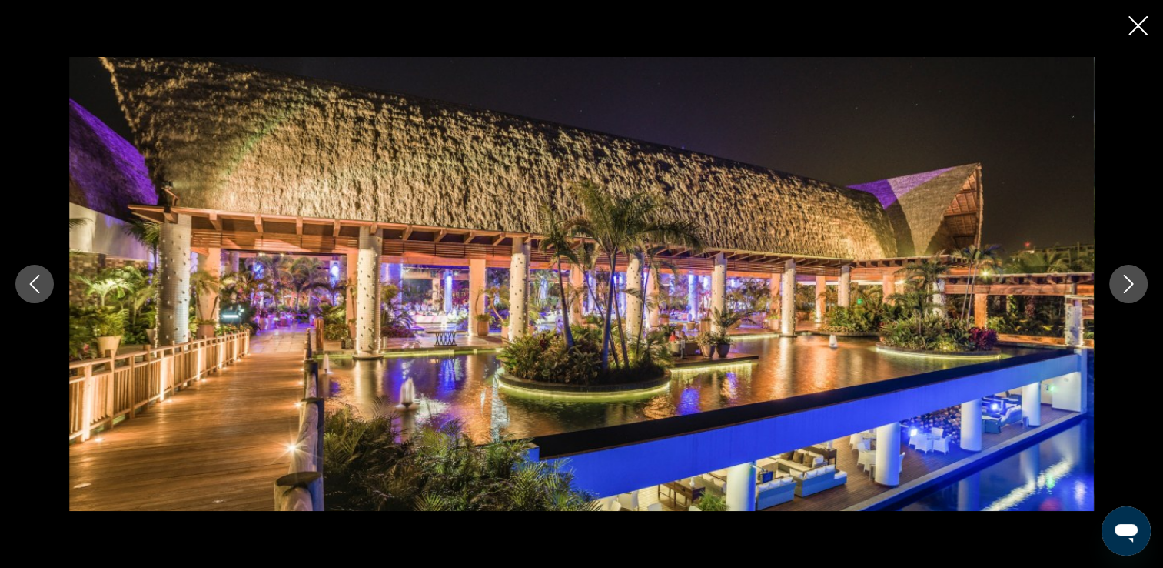
click at [1127, 284] on icon "Next image" at bounding box center [1129, 284] width 18 height 18
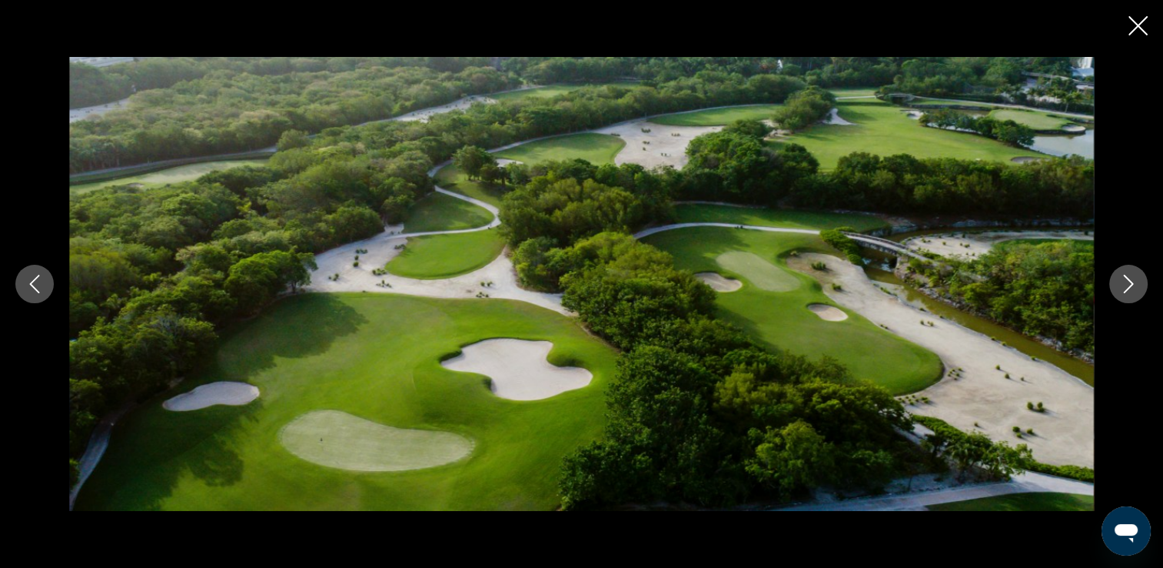
click at [1127, 284] on icon "Next image" at bounding box center [1129, 284] width 18 height 18
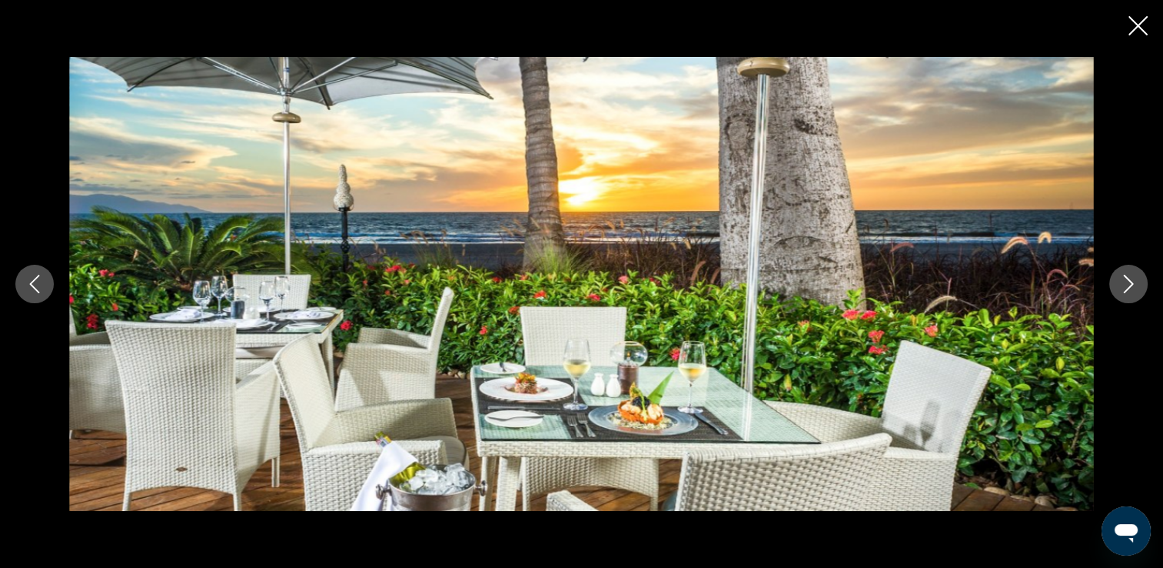
click at [1127, 284] on icon "Next image" at bounding box center [1129, 284] width 18 height 18
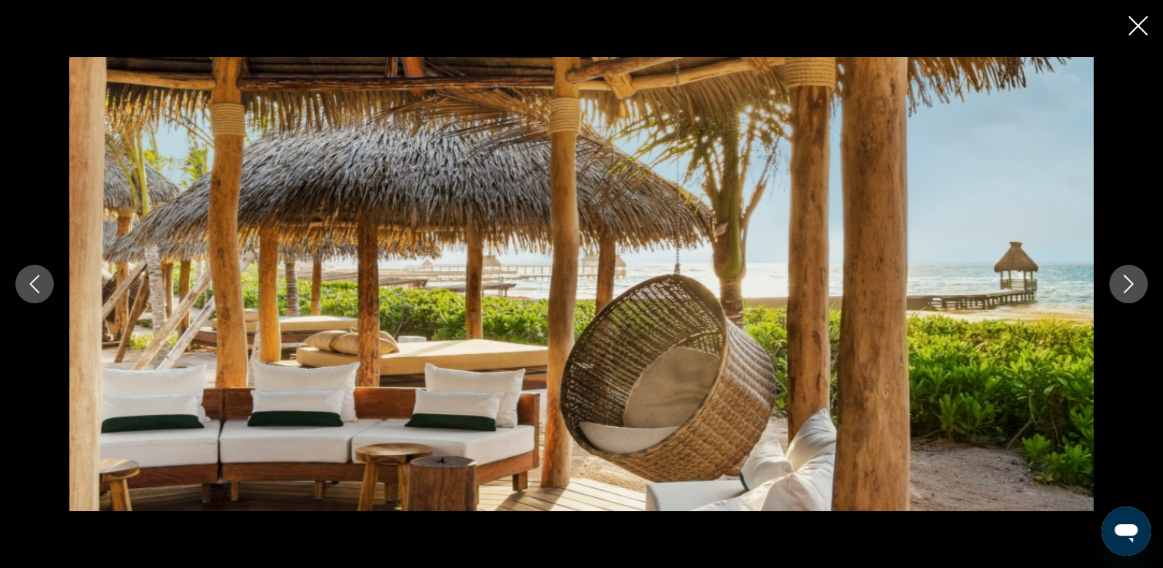
click at [1127, 284] on icon "Next image" at bounding box center [1129, 284] width 18 height 18
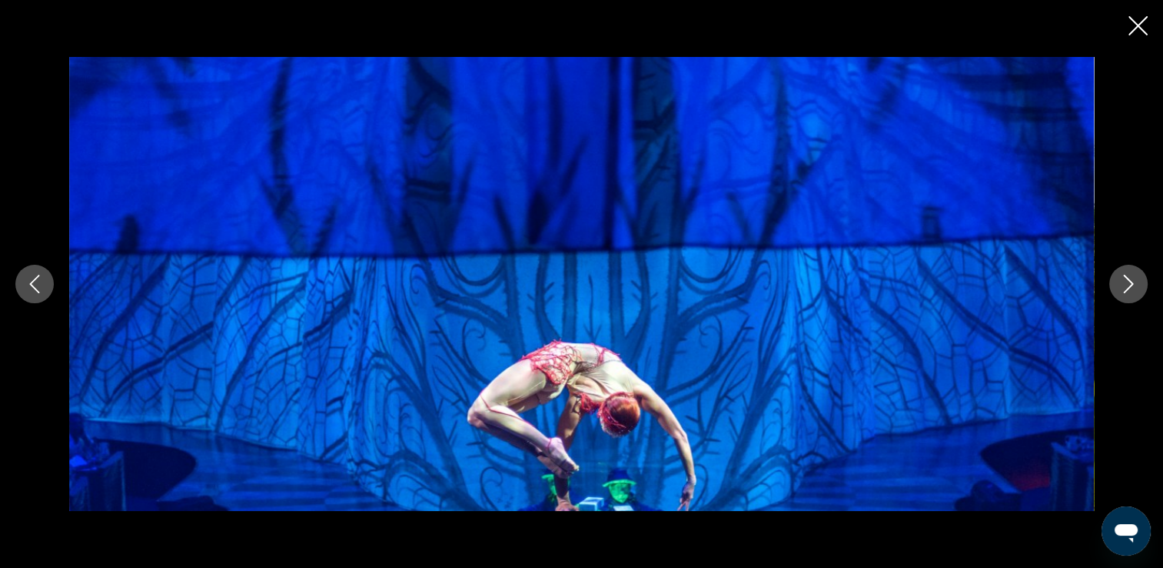
click at [1127, 284] on icon "Next image" at bounding box center [1129, 284] width 18 height 18
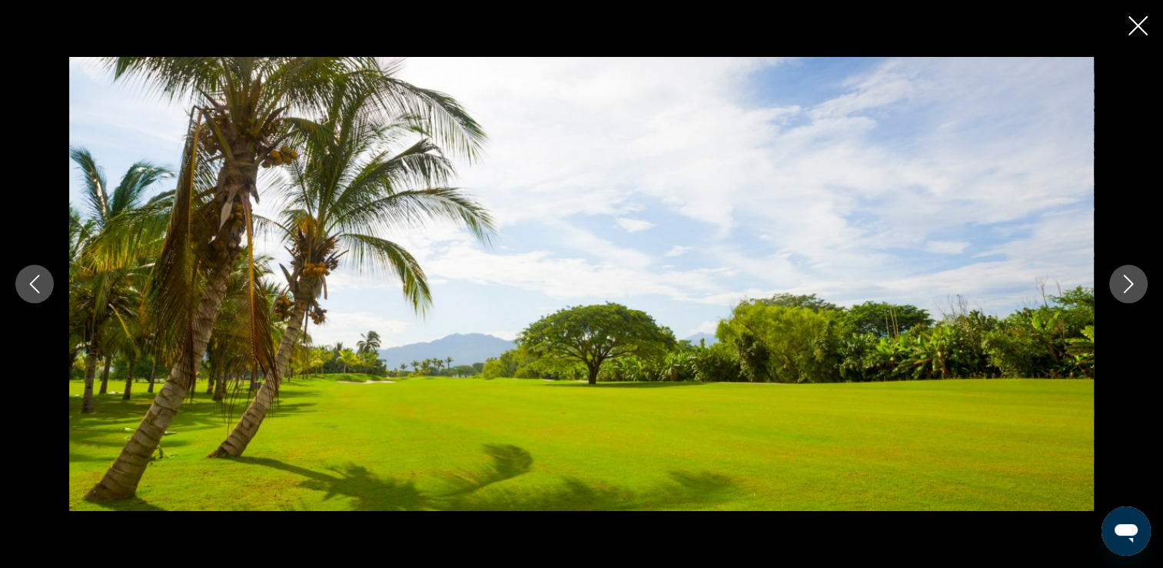
click at [1127, 284] on icon "Next image" at bounding box center [1129, 284] width 18 height 18
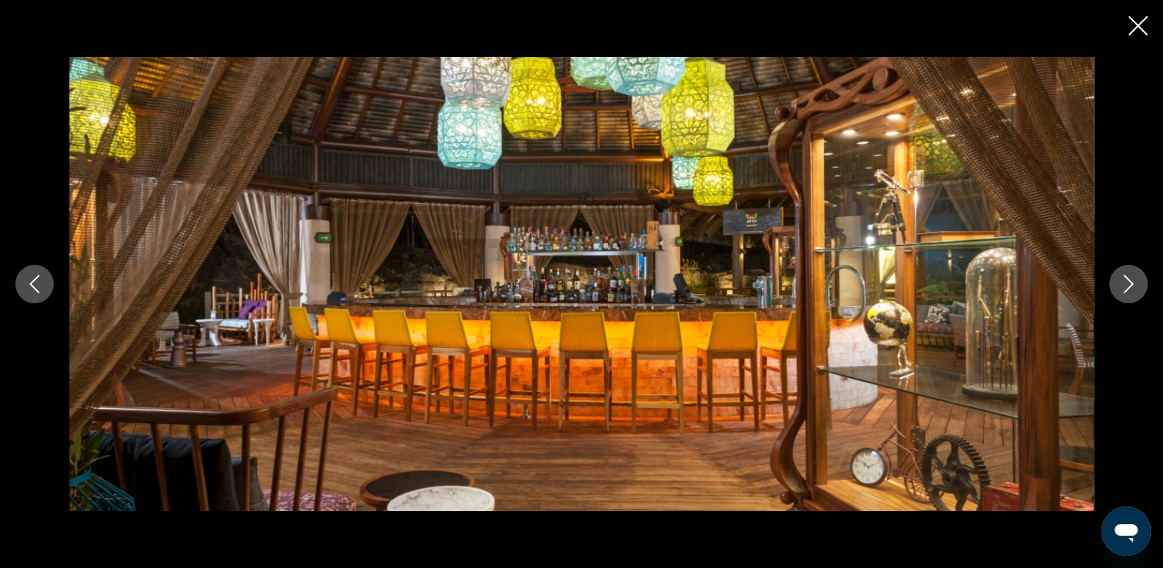
click at [1127, 284] on icon "Next image" at bounding box center [1129, 284] width 18 height 18
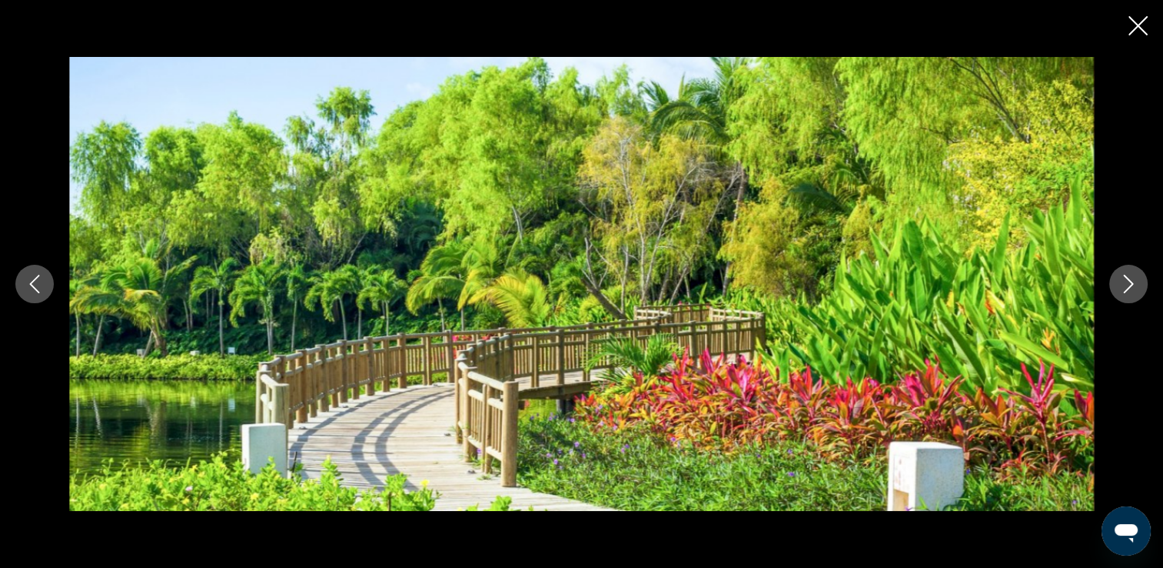
click at [1155, 3] on div "prev next" at bounding box center [581, 284] width 1163 height 568
click at [1129, 32] on icon "Close slideshow" at bounding box center [1138, 25] width 19 height 19
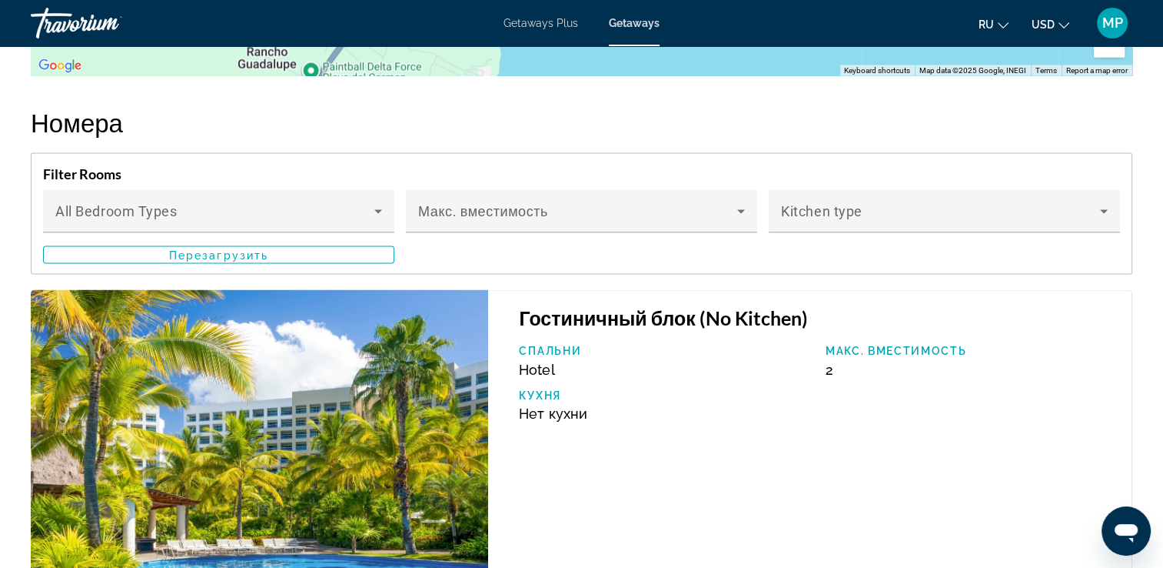
scroll to position [2922, 0]
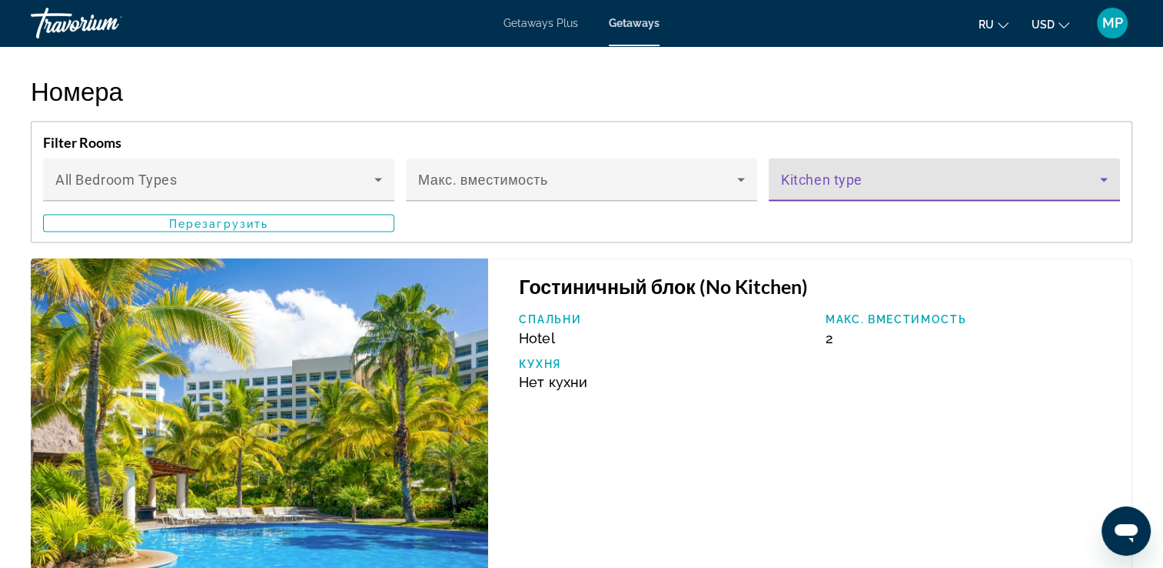
click at [1100, 189] on icon "Main content" at bounding box center [1104, 180] width 18 height 18
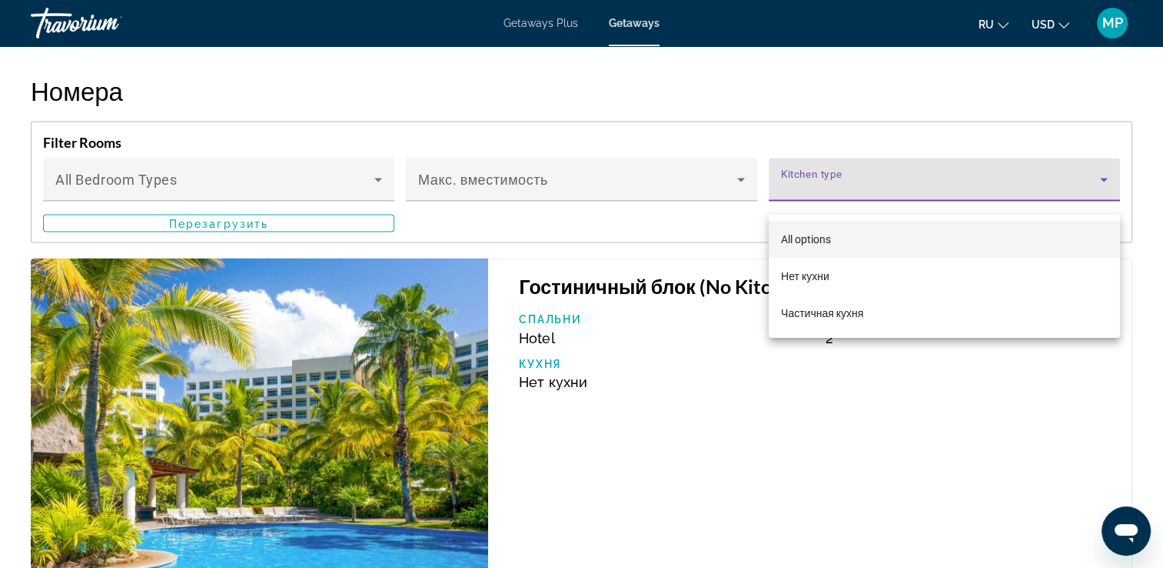
click at [1100, 195] on div at bounding box center [581, 284] width 1163 height 568
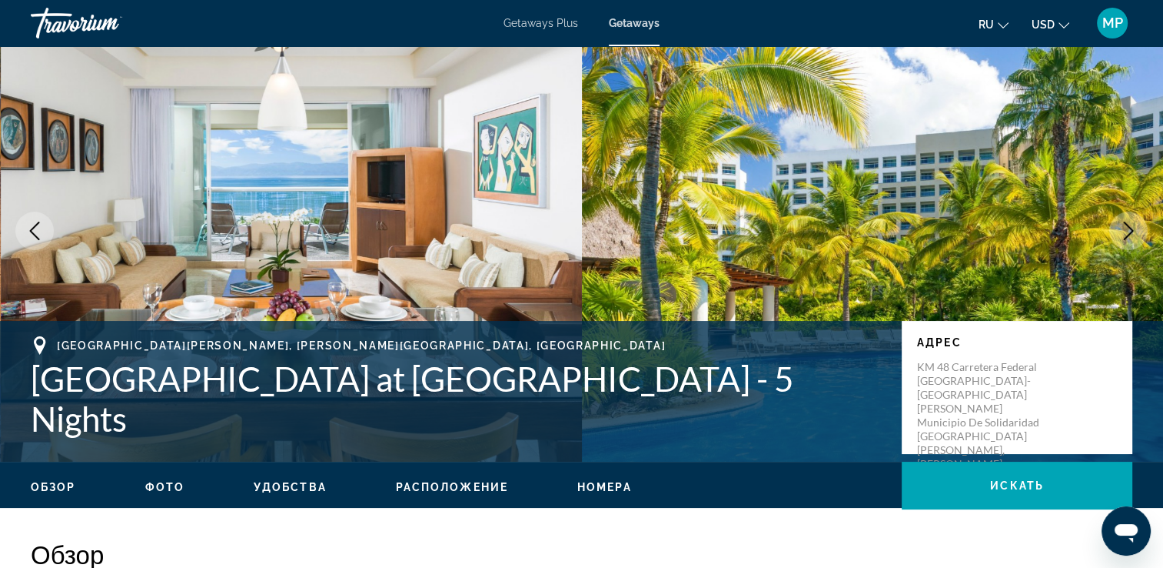
scroll to position [0, 0]
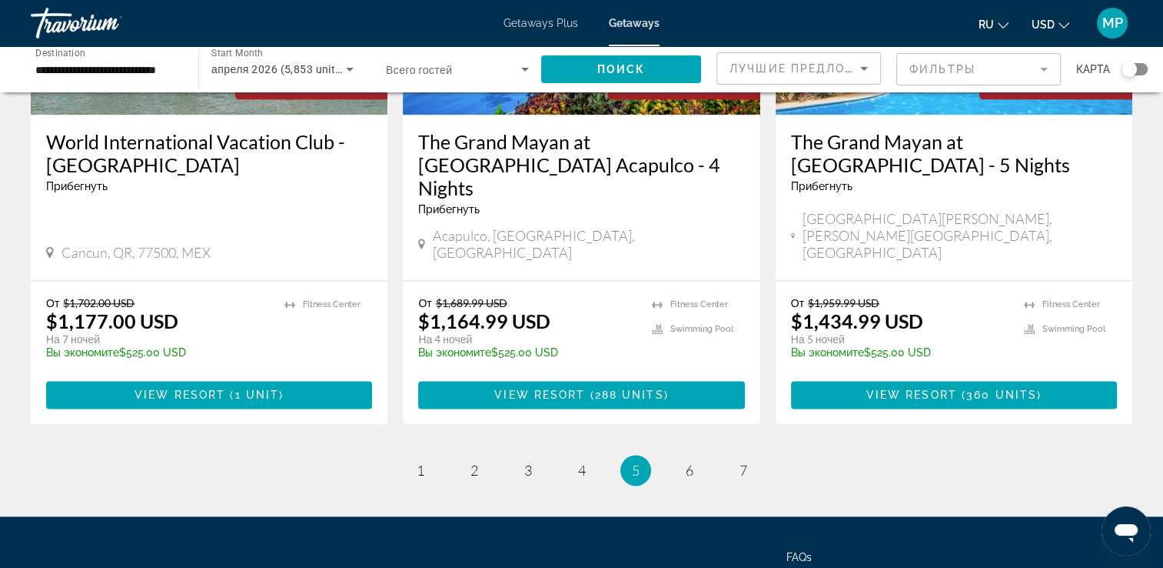
scroll to position [2012, 0]
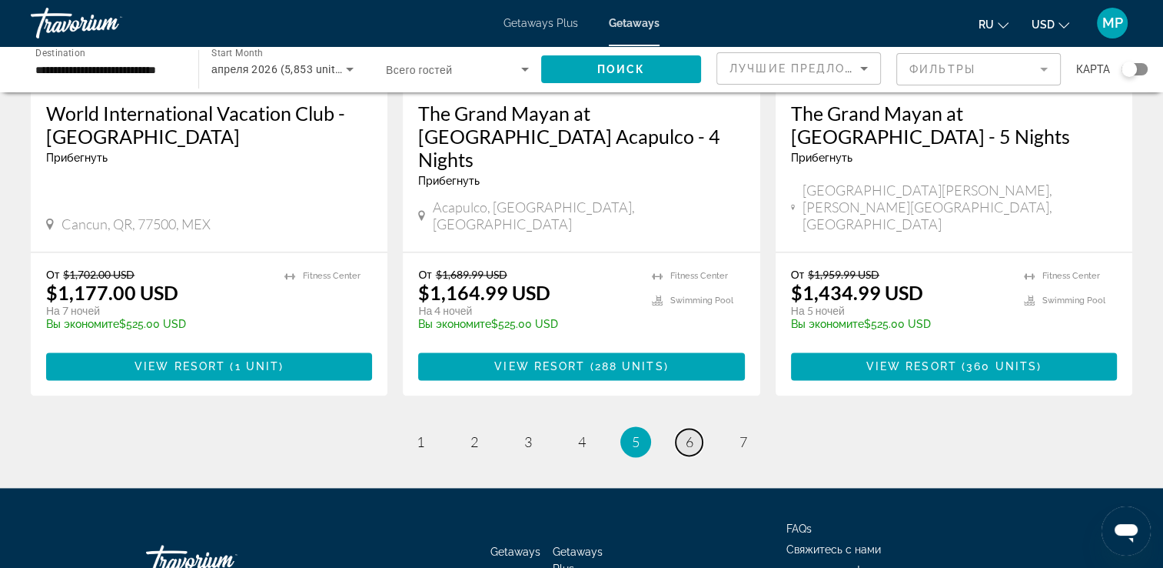
click at [695, 428] on link "page 6" at bounding box center [689, 441] width 27 height 27
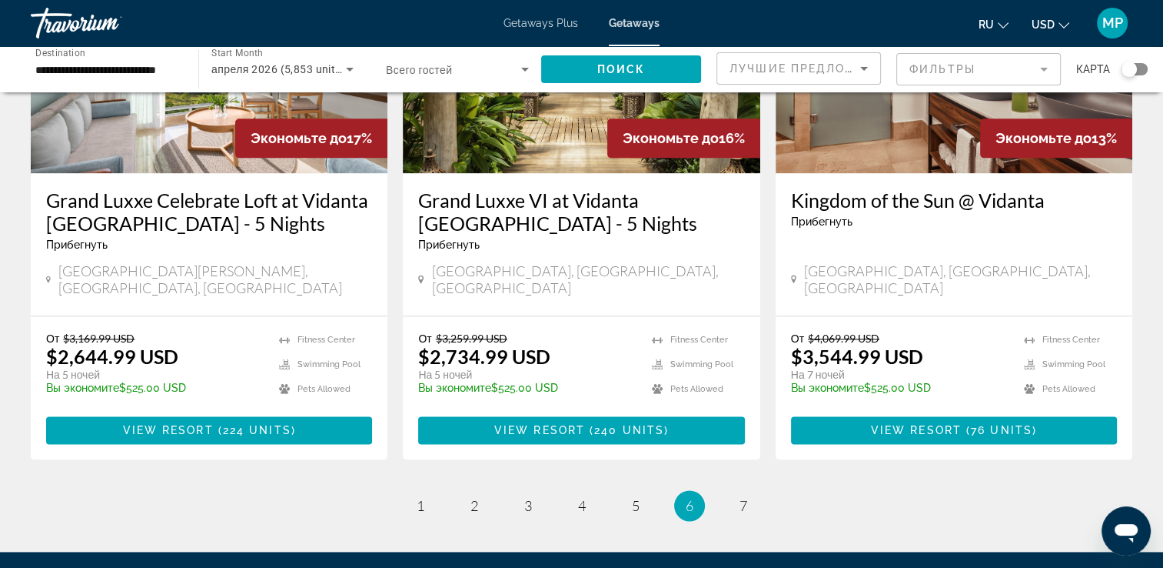
scroll to position [2012, 0]
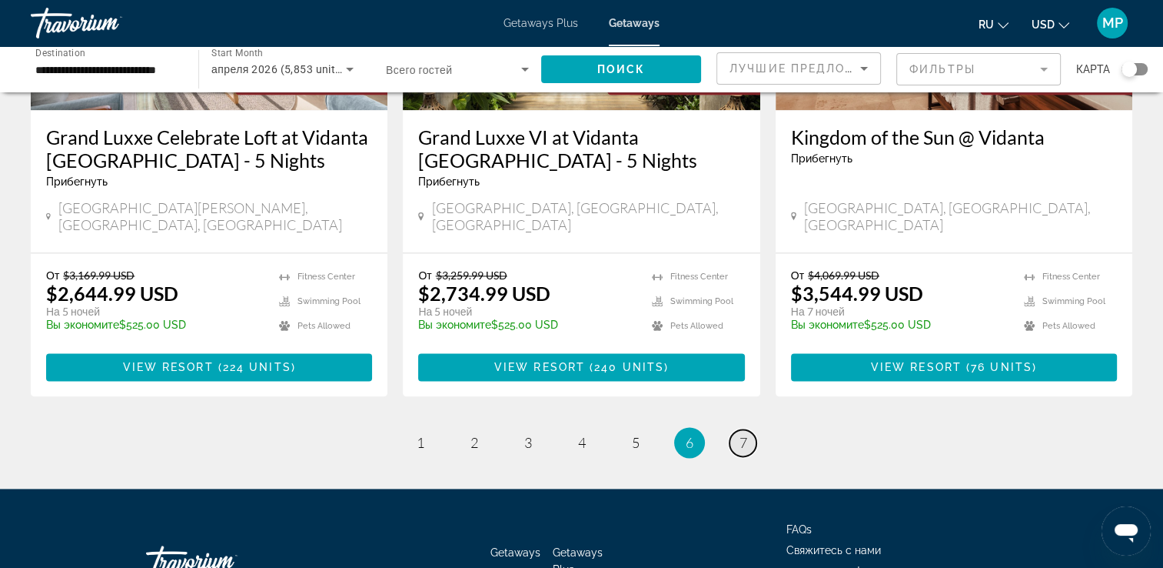
click at [743, 429] on link "page 7" at bounding box center [743, 442] width 27 height 27
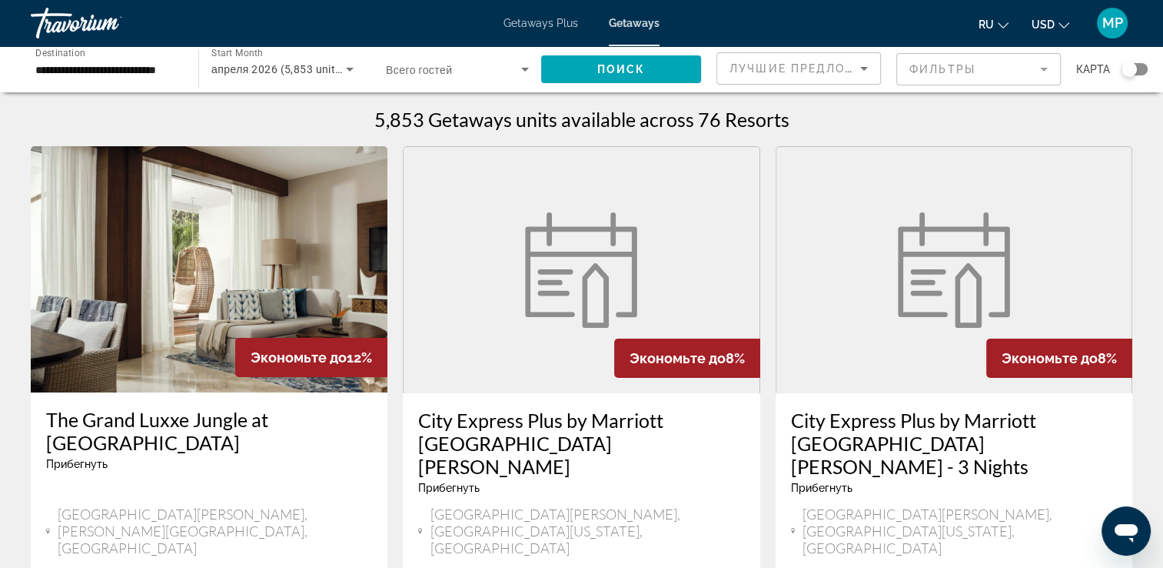
click at [533, 22] on span "Getaways Plus" at bounding box center [541, 23] width 75 height 12
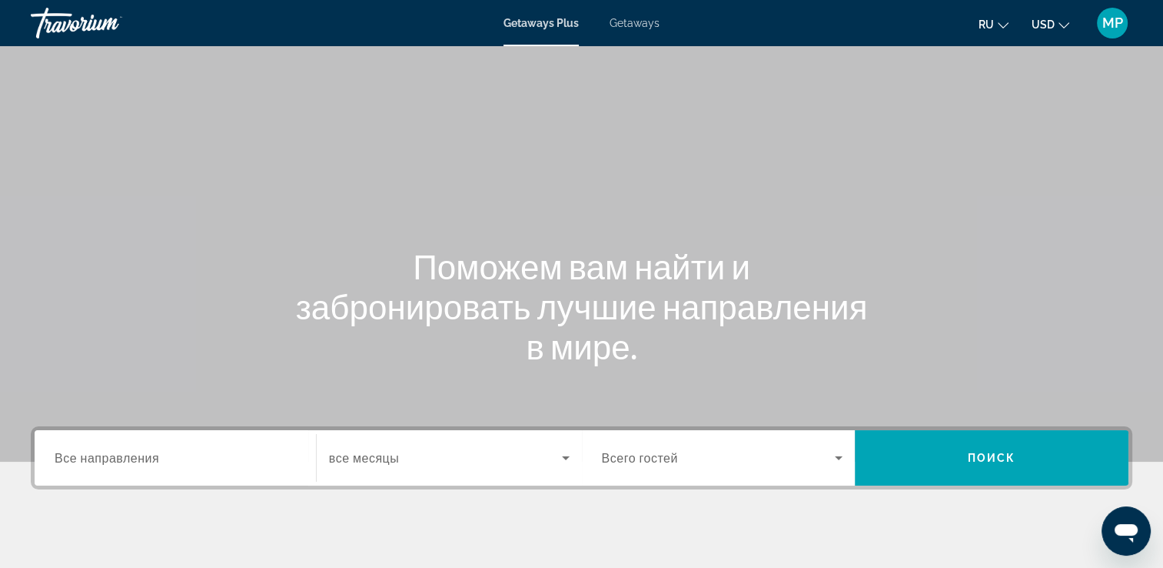
click at [117, 462] on span "Все направления" at bounding box center [107, 457] width 105 height 15
click at [117, 462] on input "Destination Все направления" at bounding box center [175, 458] width 241 height 18
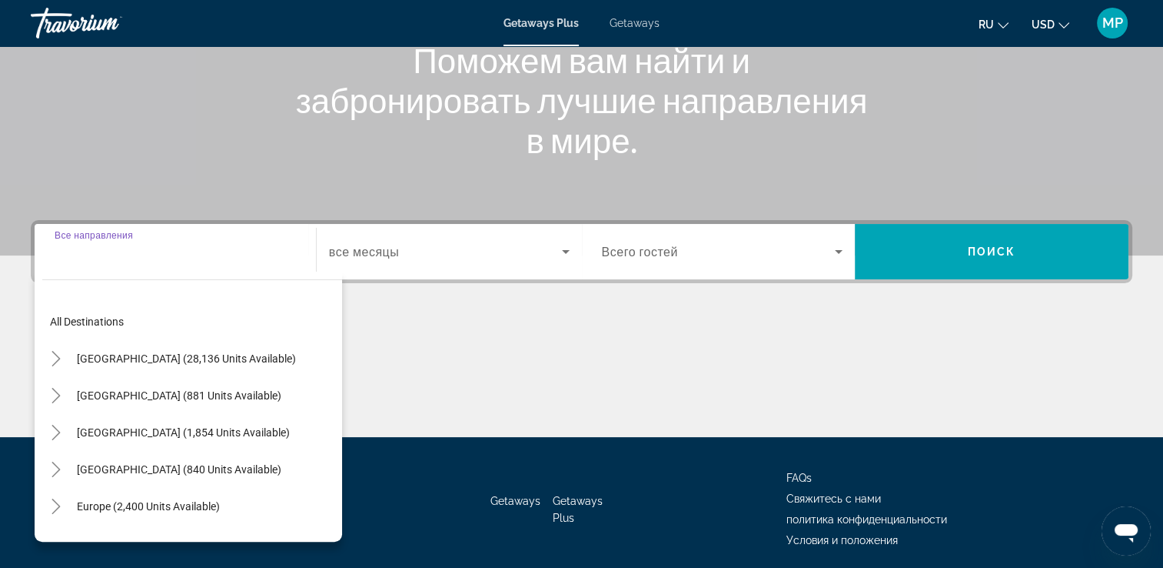
scroll to position [263, 0]
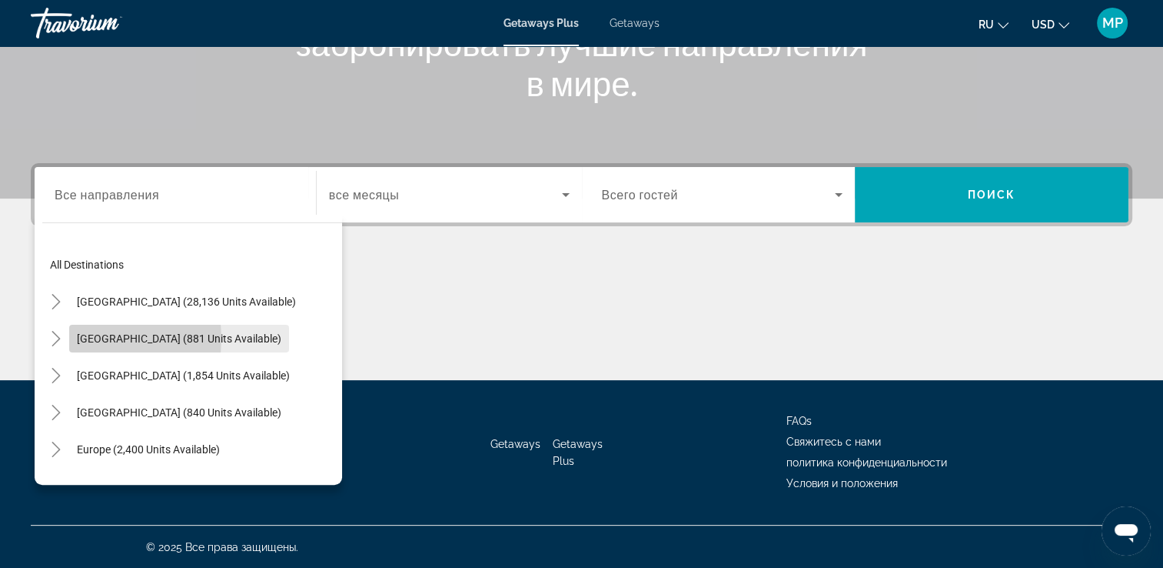
click at [88, 338] on span "Mexico (881 units available)" at bounding box center [179, 338] width 205 height 12
type input "**********"
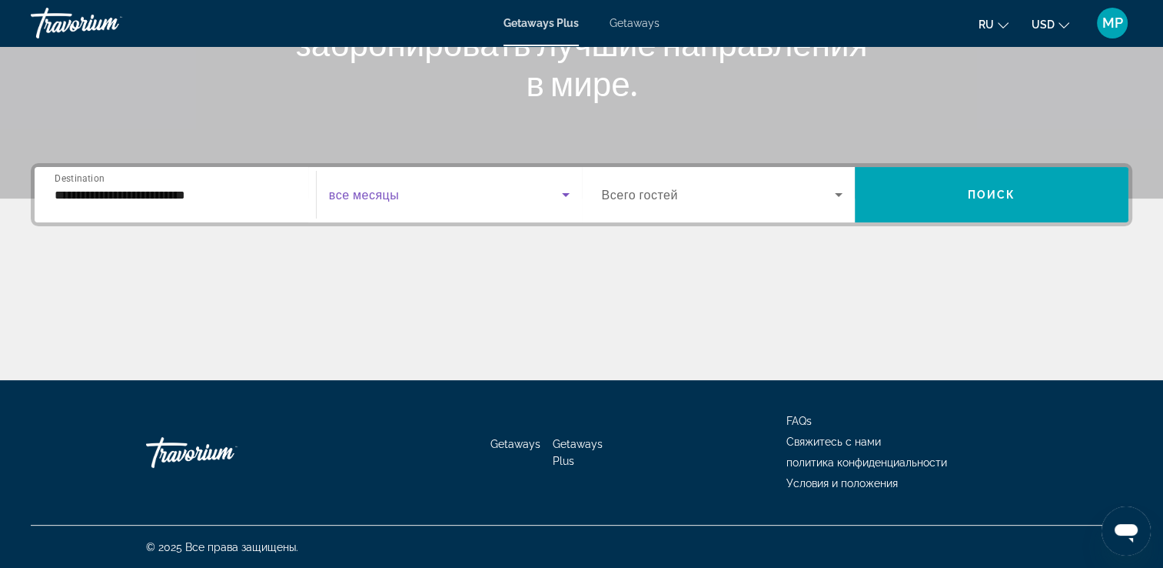
click at [563, 193] on icon "Search widget" at bounding box center [566, 195] width 8 height 4
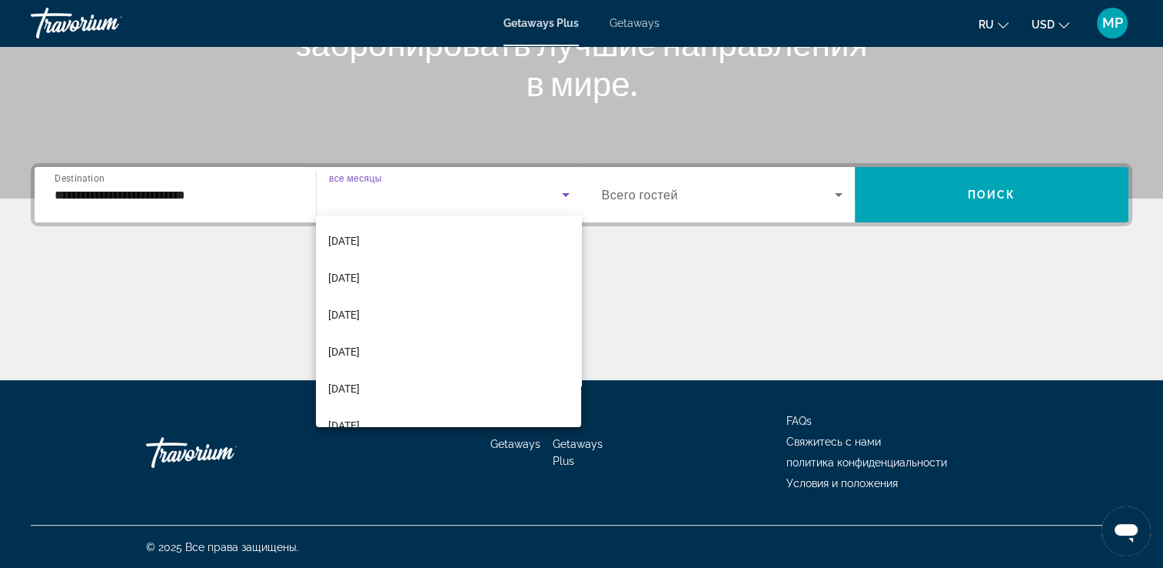
scroll to position [225, 0]
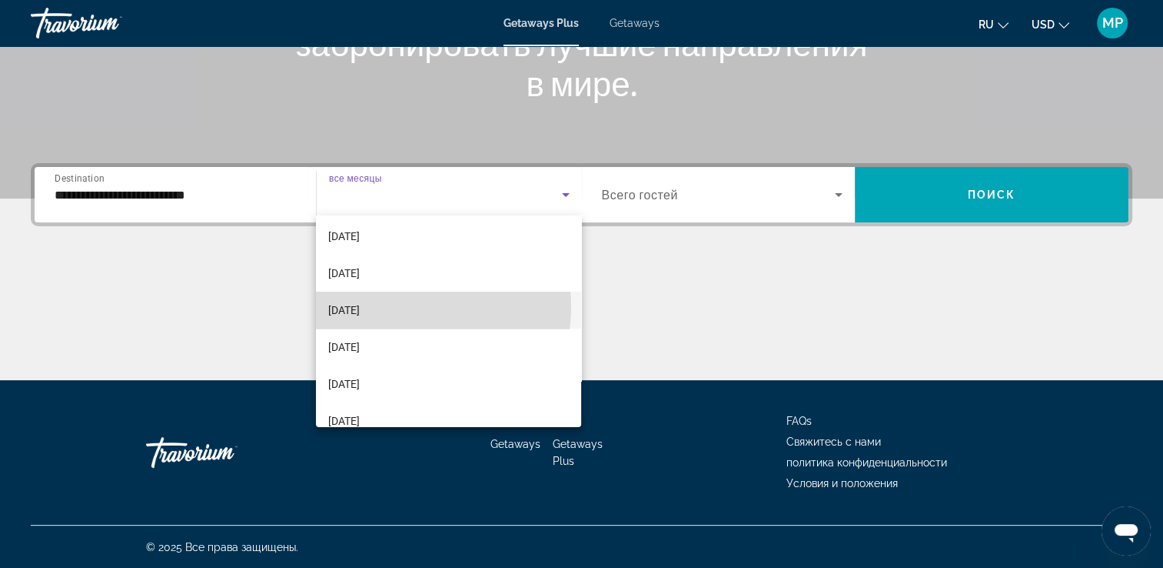
click at [409, 306] on mat-option "[DATE]" at bounding box center [448, 309] width 265 height 37
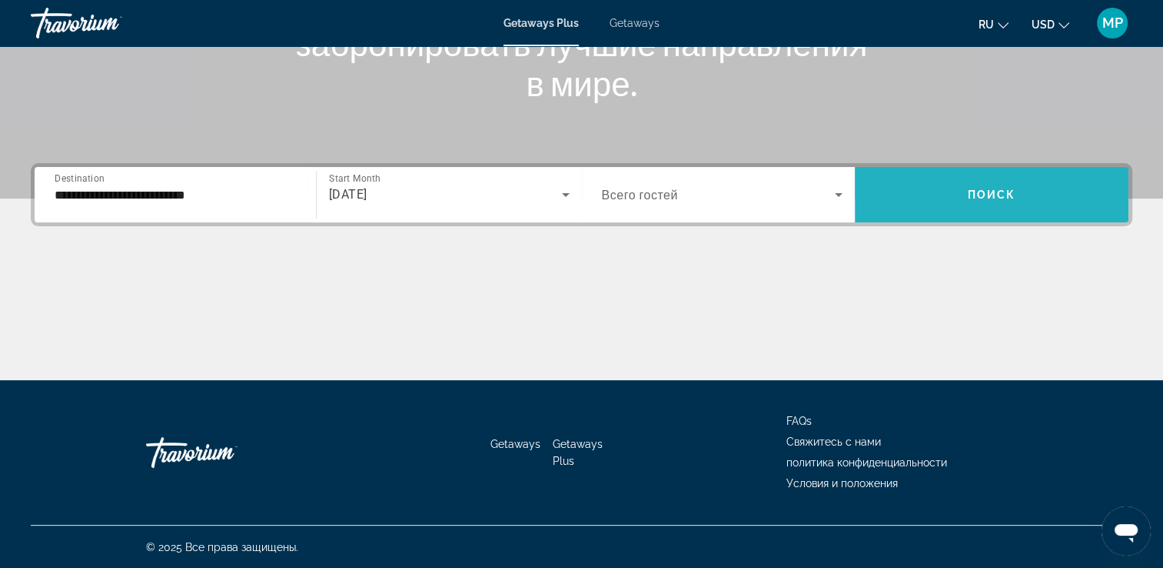
click at [984, 185] on span "Search widget" at bounding box center [992, 194] width 274 height 37
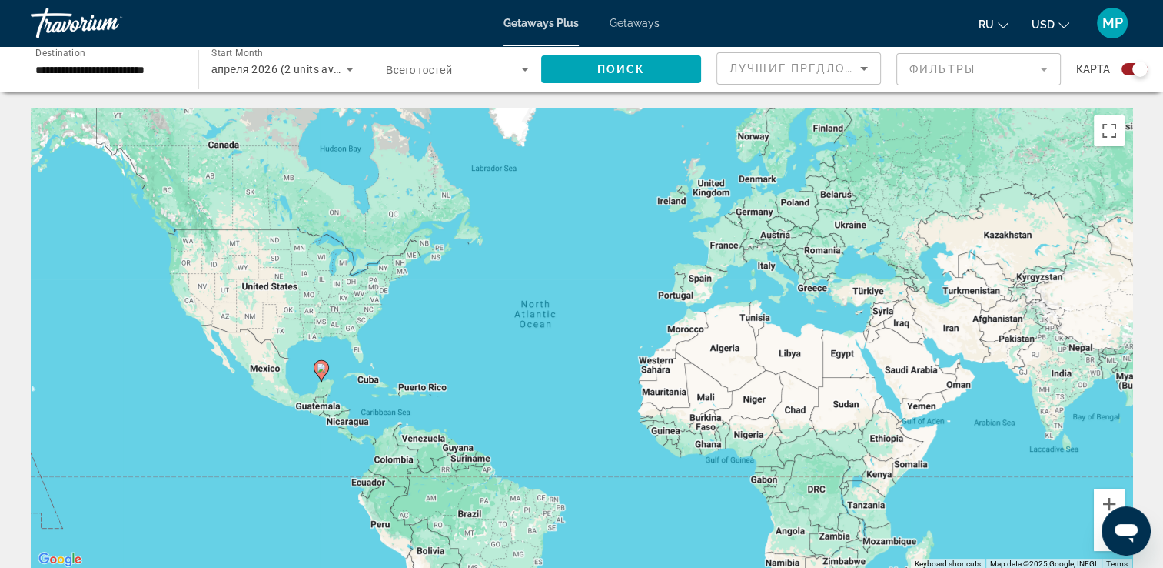
click at [1043, 71] on mat-form-field "Фильтры" at bounding box center [979, 69] width 165 height 32
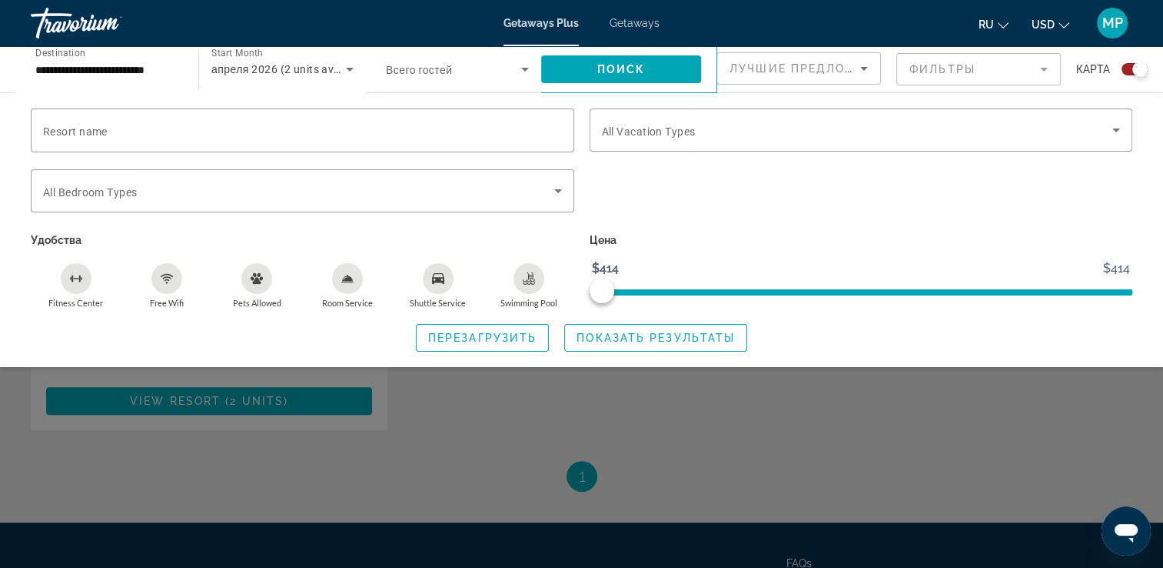
scroll to position [830, 0]
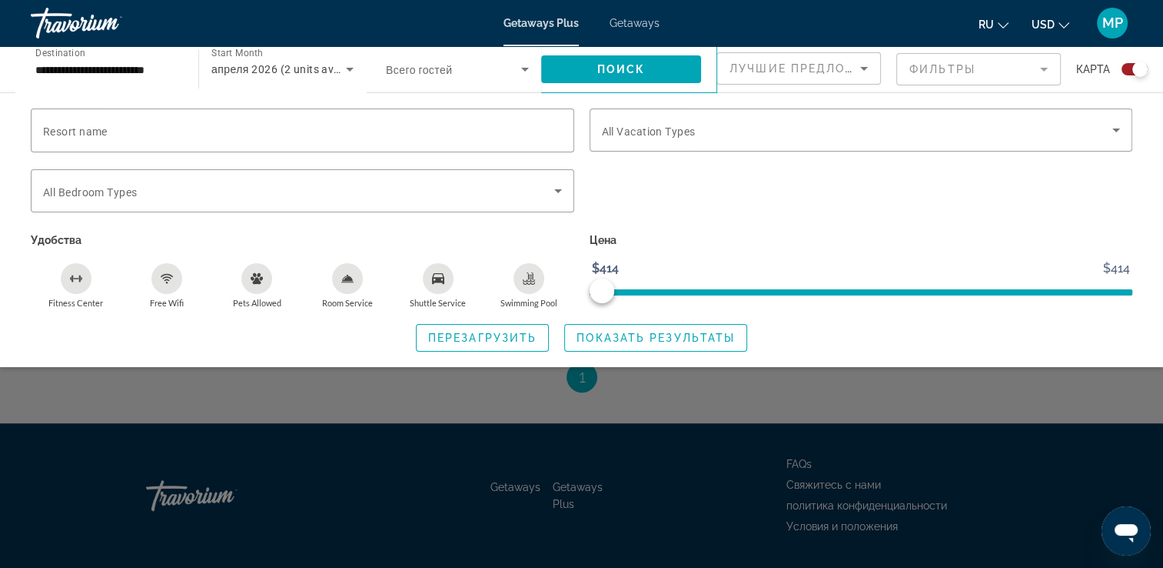
click at [1120, 378] on div "Search widget" at bounding box center [581, 399] width 1163 height 337
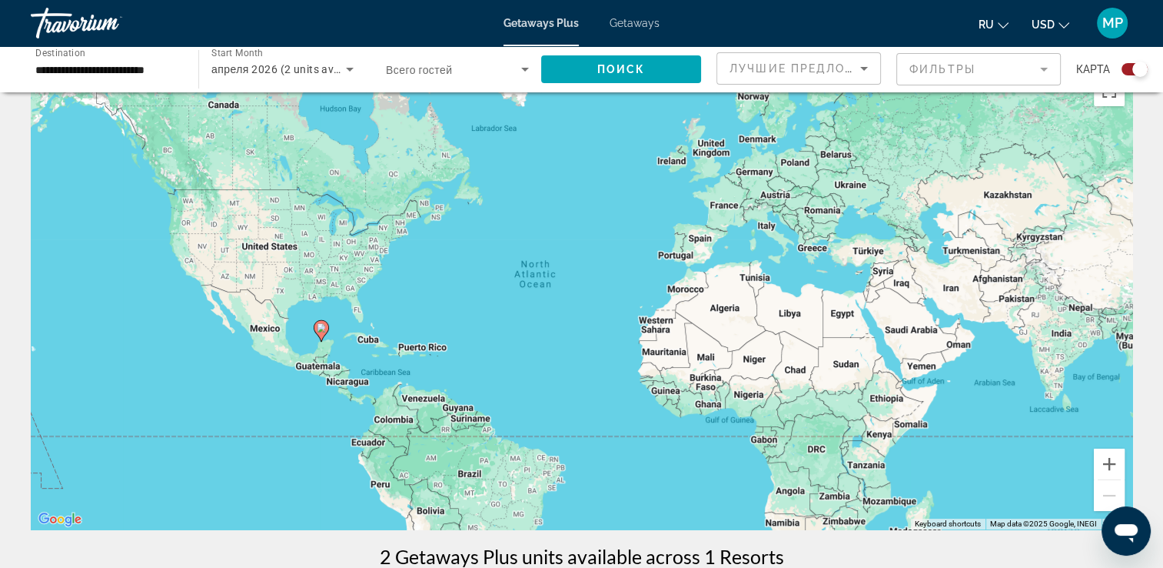
scroll to position [0, 0]
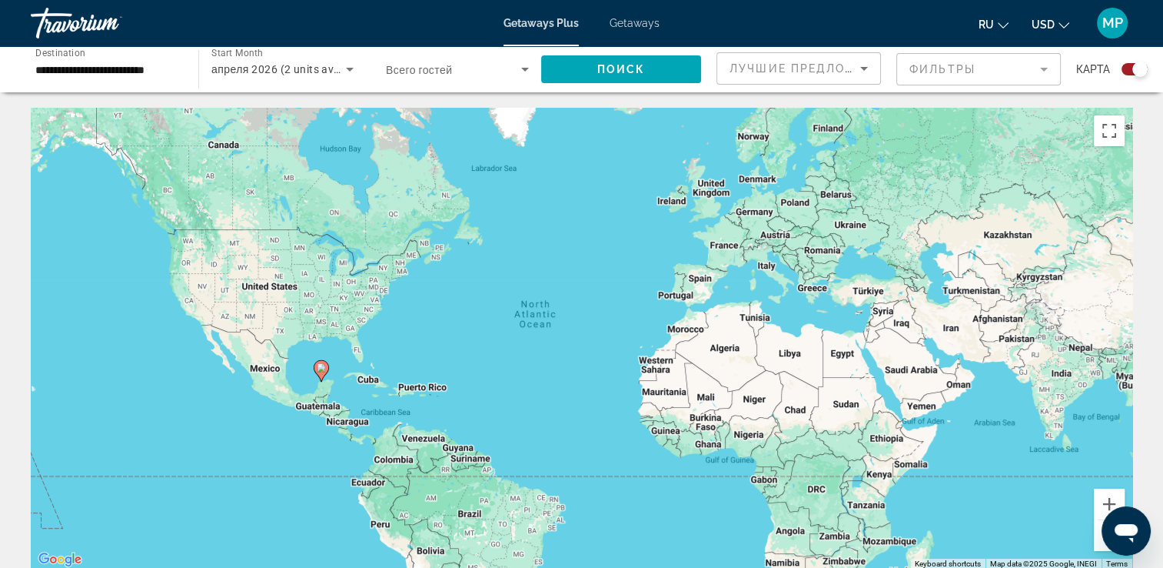
click at [1129, 67] on div "Search widget" at bounding box center [1135, 69] width 26 height 12
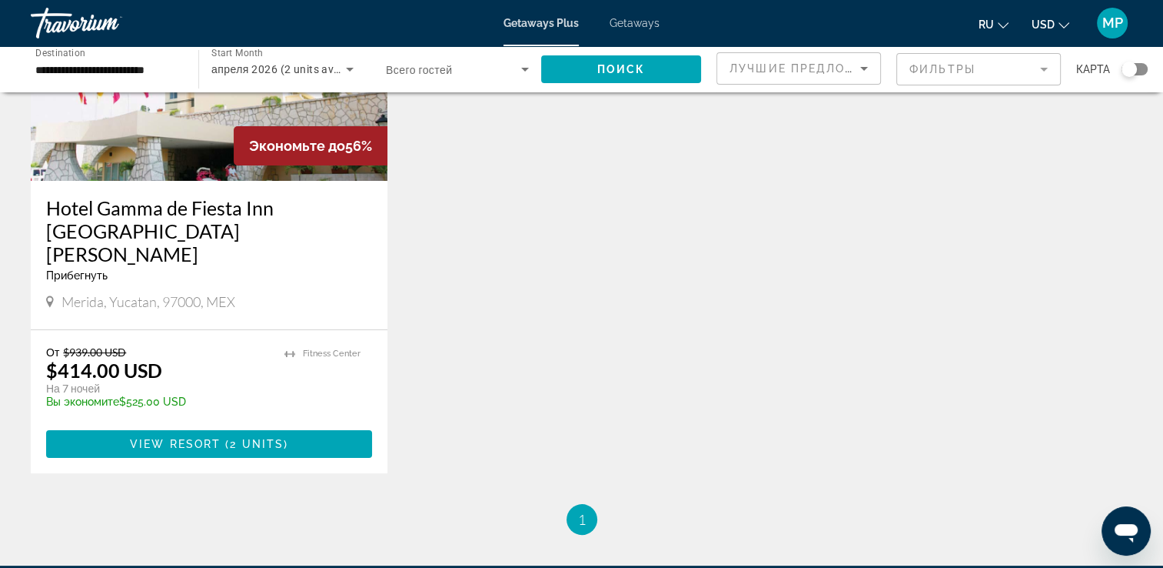
scroll to position [374, 0]
